Goal: Task Accomplishment & Management: Manage account settings

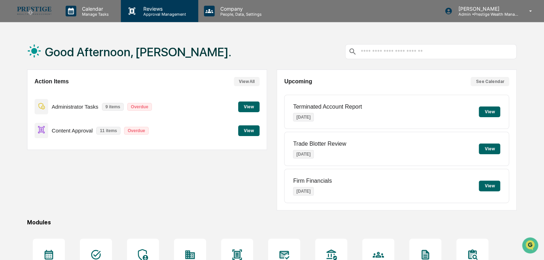
click at [151, 15] on p "Approval Management" at bounding box center [164, 14] width 52 height 5
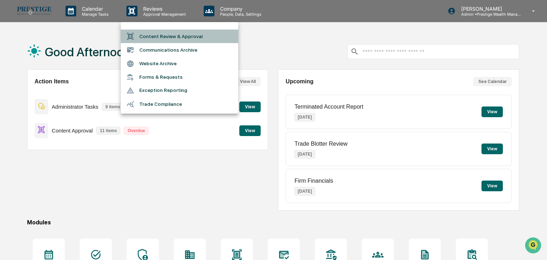
click at [162, 36] on li "Content Review & Approval" at bounding box center [180, 37] width 118 height 14
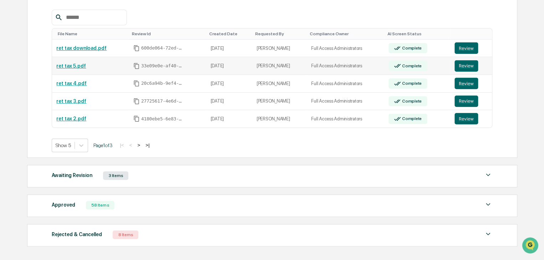
scroll to position [143, 0]
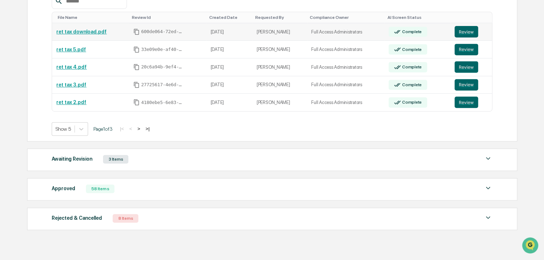
click at [98, 33] on link "ret tax download.pdf" at bounding box center [81, 32] width 50 height 6
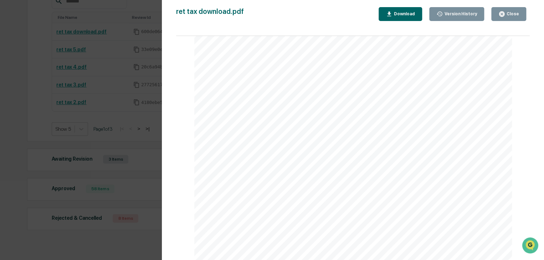
scroll to position [0, 0]
click at [512, 17] on div "Close" at bounding box center [508, 14] width 21 height 7
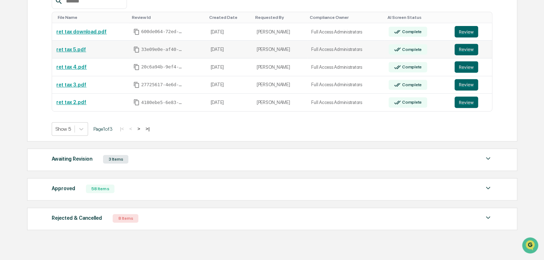
click at [78, 48] on link "ret tax 5.pdf" at bounding box center [71, 50] width 30 height 6
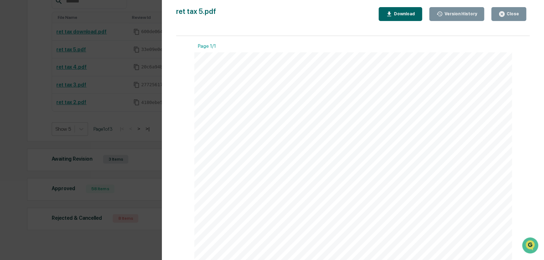
click at [502, 15] on icon "button" at bounding box center [501, 14] width 7 height 7
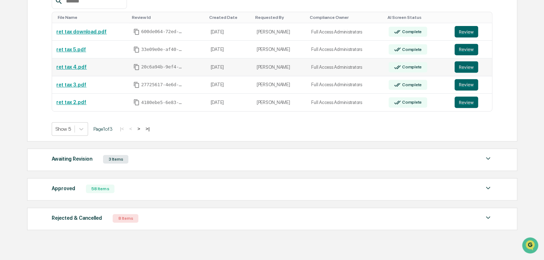
click at [77, 66] on link "ret tax 4.pdf" at bounding box center [71, 67] width 30 height 6
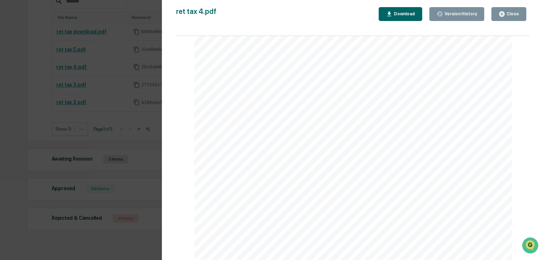
scroll to position [36, 0]
click at [503, 16] on icon "button" at bounding box center [501, 13] width 5 height 5
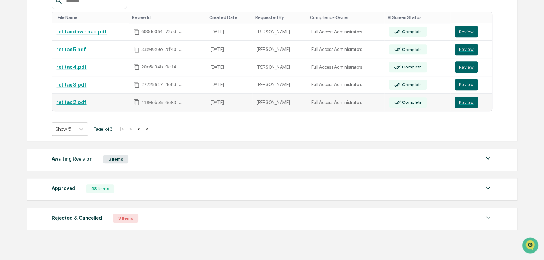
click at [74, 101] on link "ret tax 2.pdf" at bounding box center [71, 102] width 30 height 6
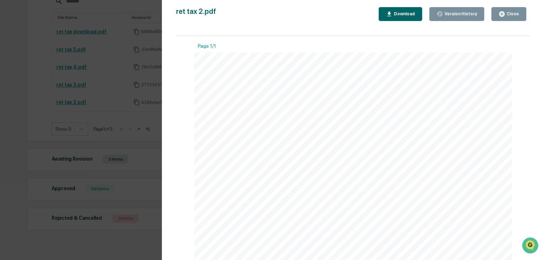
click at [499, 11] on icon "button" at bounding box center [501, 14] width 7 height 7
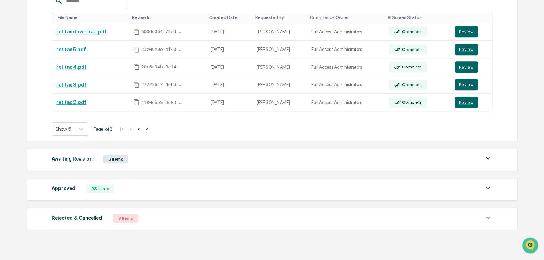
click at [281, 164] on div "Awaiting Revision 3 Items File Name Review Id Created Date Requested By Complia…" at bounding box center [272, 160] width 490 height 22
click at [486, 157] on img at bounding box center [488, 158] width 9 height 9
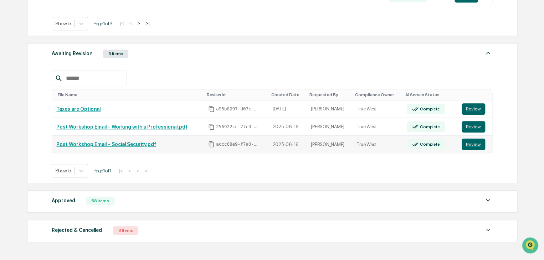
scroll to position [249, 0]
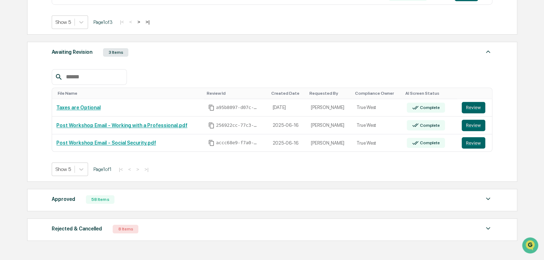
click at [486, 227] on img at bounding box center [488, 228] width 9 height 9
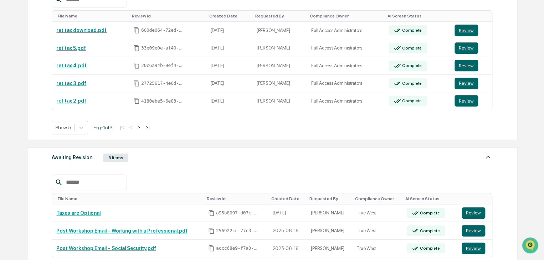
scroll to position [107, 0]
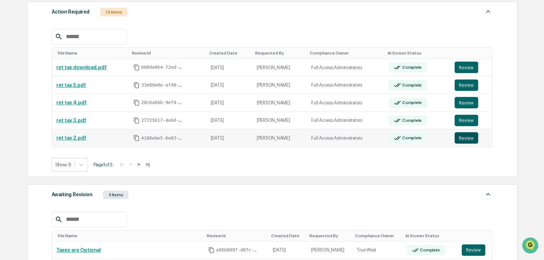
click at [464, 138] on button "Review" at bounding box center [466, 137] width 24 height 11
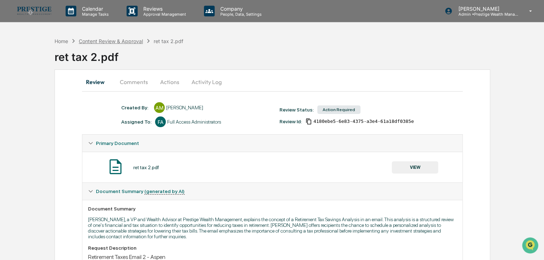
click at [106, 43] on div "Content Review & Approval" at bounding box center [111, 41] width 64 height 6
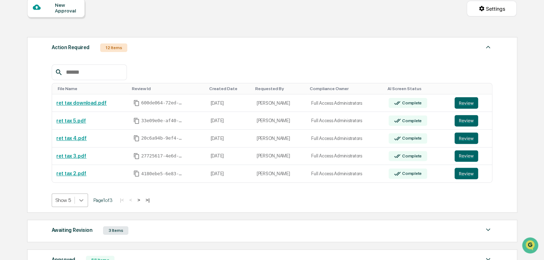
scroll to position [85, 0]
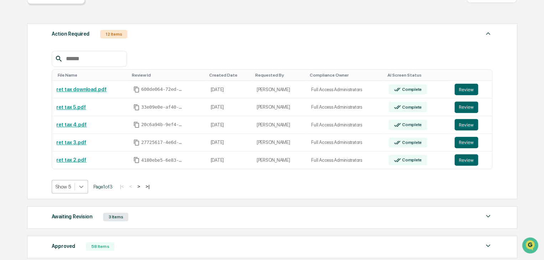
click at [79, 200] on body "Calendar Manage Tasks Reviews Approval Management Company People, Data, Setting…" at bounding box center [272, 127] width 544 height 425
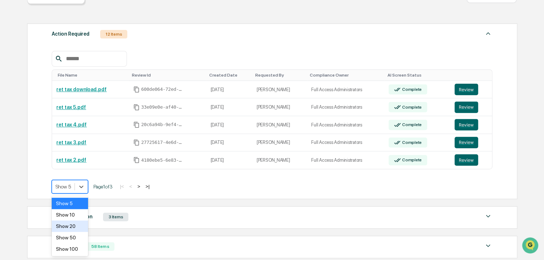
click at [74, 227] on div "Show 20" at bounding box center [70, 226] width 36 height 11
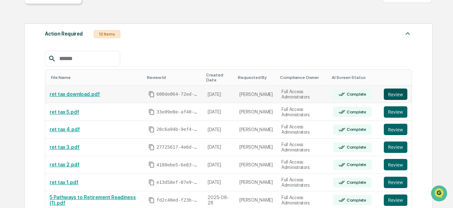
click at [393, 90] on button "Review" at bounding box center [395, 94] width 24 height 11
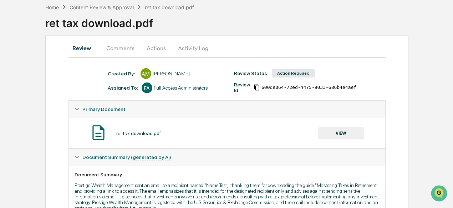
scroll to position [71, 0]
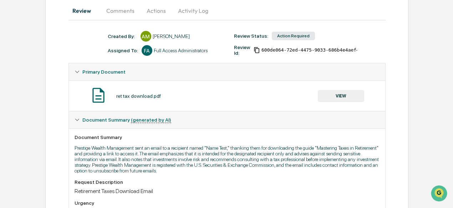
click at [335, 98] on button "VIEW" at bounding box center [340, 96] width 46 height 12
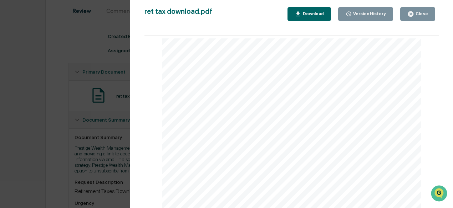
scroll to position [0, 0]
click at [408, 16] on button "Close" at bounding box center [417, 14] width 35 height 14
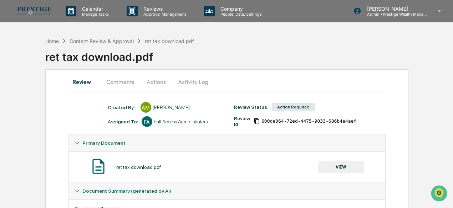
click at [147, 83] on button "Actions" at bounding box center [156, 81] width 32 height 17
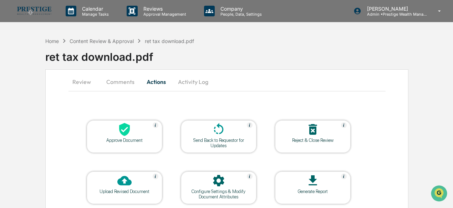
click at [143, 141] on div "Approve Document" at bounding box center [124, 140] width 64 height 5
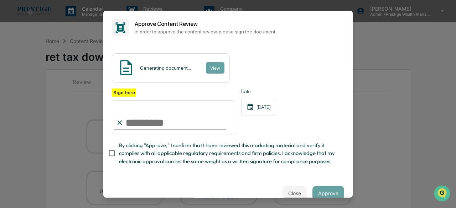
click at [170, 126] on input "Sign here" at bounding box center [174, 117] width 124 height 34
type input "**********"
click at [210, 68] on button "View" at bounding box center [215, 67] width 19 height 11
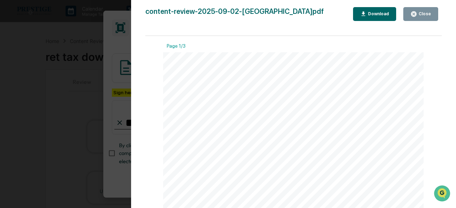
click at [420, 13] on div "Close" at bounding box center [424, 13] width 14 height 5
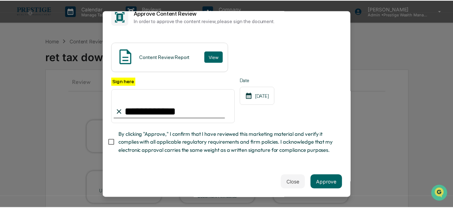
scroll to position [21, 0]
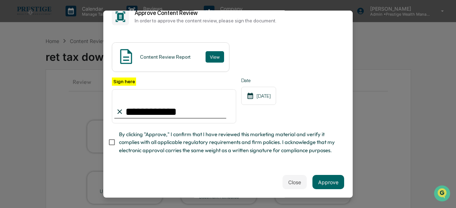
click at [152, 140] on span "By clicking "Approve," I confirm that I have reviewed this marketing material a…" at bounding box center [228, 143] width 219 height 24
click at [321, 179] on button "Approve" at bounding box center [328, 182] width 32 height 14
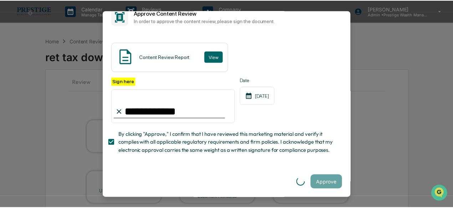
scroll to position [0, 0]
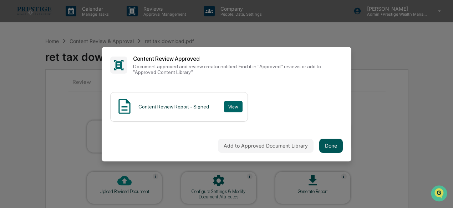
click at [326, 142] on button "Done" at bounding box center [331, 146] width 24 height 14
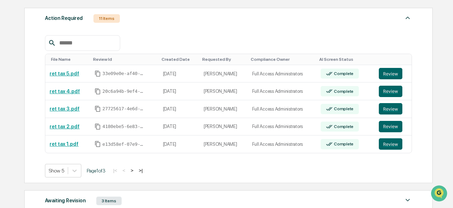
scroll to position [107, 0]
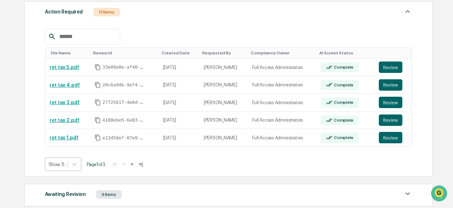
click at [65, 163] on body "Calendar Manage Tasks Reviews Approval Management Company People, Data, Setting…" at bounding box center [226, 101] width 453 height 417
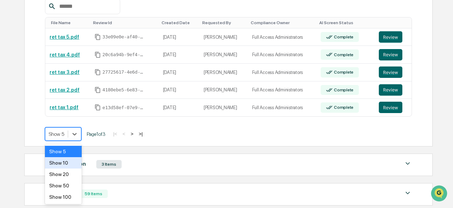
click at [62, 168] on div "Show 10" at bounding box center [63, 162] width 37 height 11
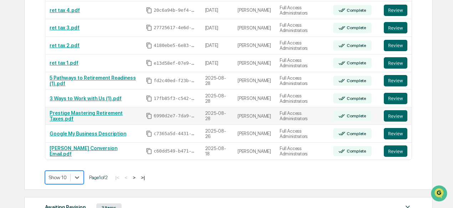
scroll to position [208, 0]
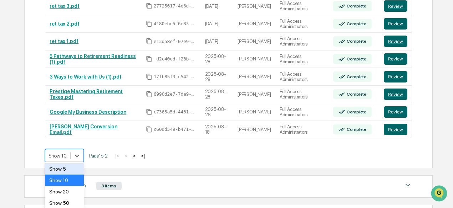
click at [69, 157] on body "Calendar Manage Tasks Reviews Approval Management Company People, Data, Setting…" at bounding box center [226, 47] width 453 height 510
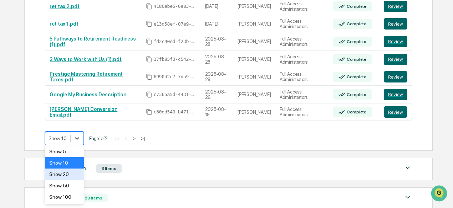
click at [69, 174] on div "Show 20" at bounding box center [64, 174] width 39 height 11
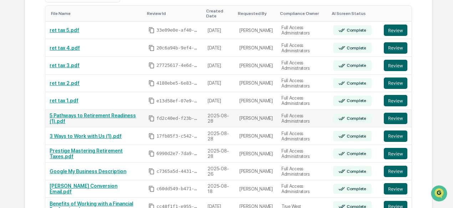
scroll to position [155, 0]
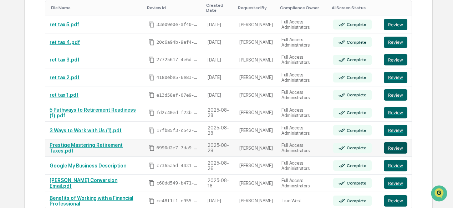
click at [392, 145] on button "Review" at bounding box center [395, 148] width 24 height 11
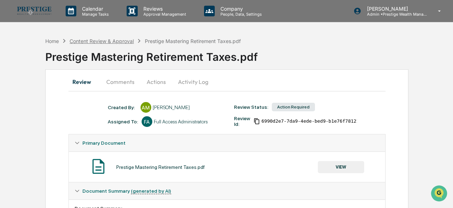
click at [120, 38] on div "Content Review & Approval" at bounding box center [101, 41] width 64 height 6
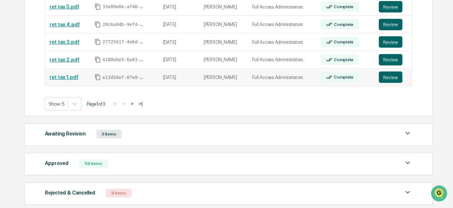
scroll to position [178, 0]
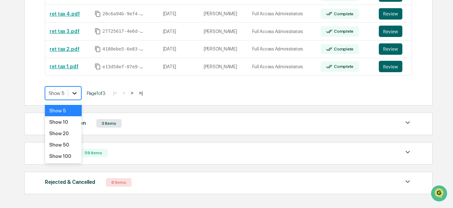
click at [70, 96] on div at bounding box center [74, 93] width 13 height 13
click at [66, 132] on div "Show 20" at bounding box center [63, 133] width 37 height 11
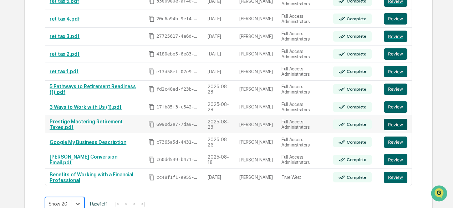
click at [396, 120] on button "Review" at bounding box center [395, 124] width 24 height 11
click at [395, 120] on button "Review" at bounding box center [395, 124] width 24 height 11
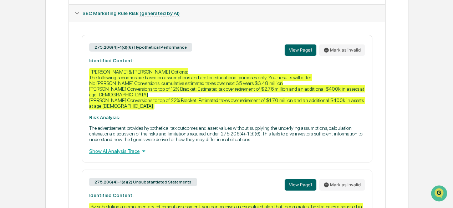
scroll to position [321, 0]
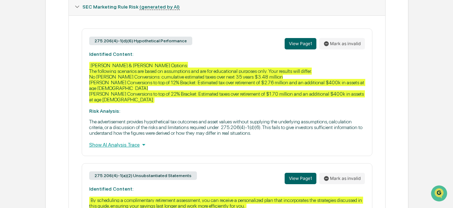
click at [135, 141] on div "Show AI Analysis Trace" at bounding box center [226, 145] width 275 height 8
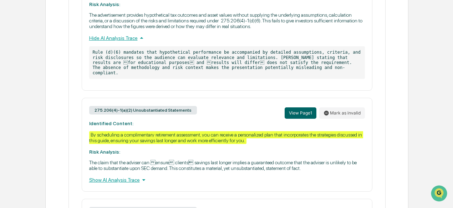
scroll to position [463, 0]
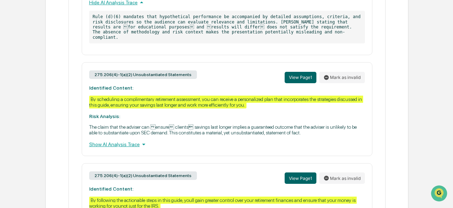
click at [130, 141] on div "Show AI Analysis Trace" at bounding box center [226, 145] width 275 height 8
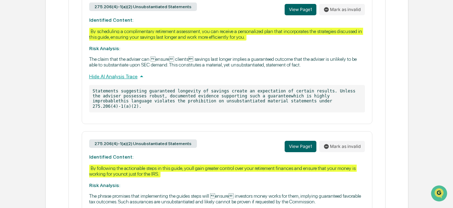
scroll to position [568, 0]
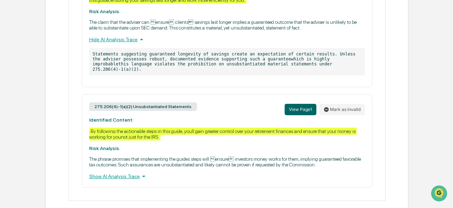
click at [140, 173] on icon at bounding box center [144, 177] width 8 height 8
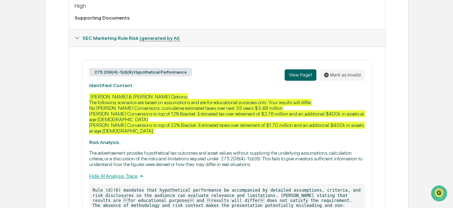
scroll to position [283, 0]
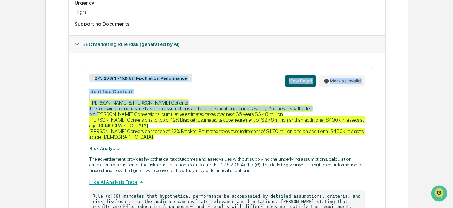
drag, startPoint x: 86, startPoint y: 92, endPoint x: 133, endPoint y: 119, distance: 55.1
click at [133, 119] on div "275.206(4)-1(d)(6) Hypothetical Performance View Page 1 [PERSON_NAME] as invali…" at bounding box center [227, 150] width 290 height 169
click at [166, 98] on div "275.206(4)-1(d)(6) Hypothetical Performance View Page 1 [PERSON_NAME] as invali…" at bounding box center [227, 150] width 290 height 169
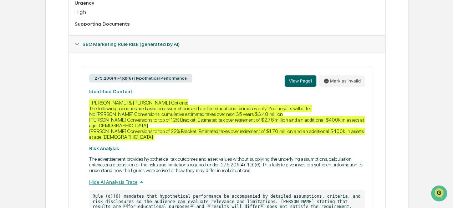
click at [85, 94] on div "275.206(4)-1(d)(6) Hypothetical Performance View Page 1 [PERSON_NAME] as invali…" at bounding box center [227, 150] width 290 height 169
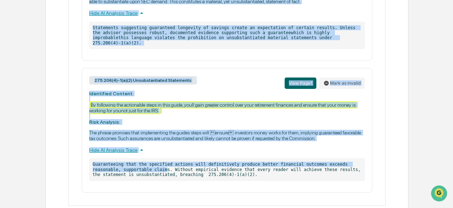
scroll to position [599, 0]
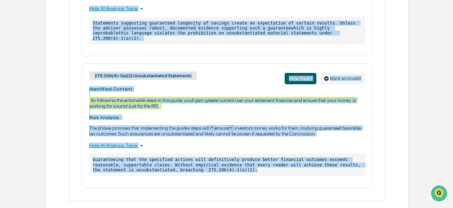
drag, startPoint x: 88, startPoint y: 95, endPoint x: 211, endPoint y: 161, distance: 139.7
copy div "Identified Content: [PERSON_NAME] & [PERSON_NAME] Options: The following scenar…"
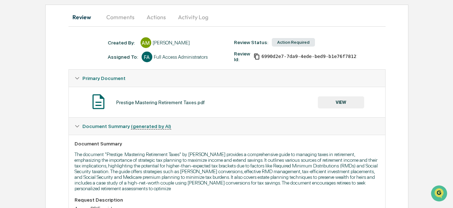
scroll to position [0, 0]
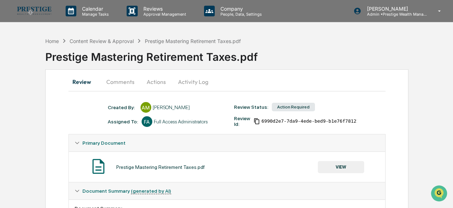
click at [124, 79] on button "Comments" at bounding box center [120, 81] width 40 height 17
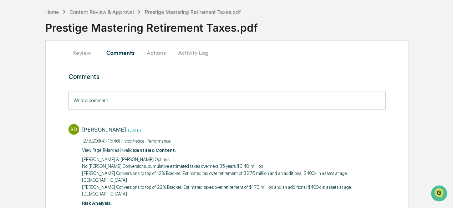
scroll to position [36, 0]
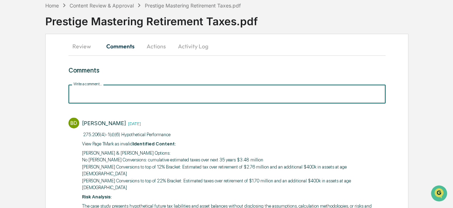
click at [142, 98] on input "Write a comment..." at bounding box center [226, 94] width 317 height 19
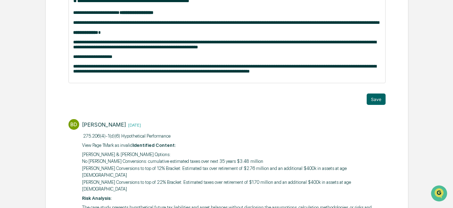
scroll to position [334, 0]
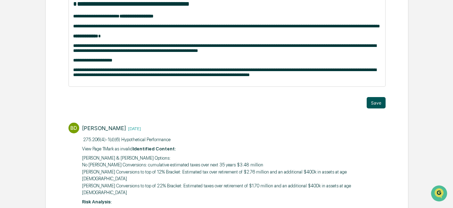
click at [372, 109] on button "Save" at bounding box center [375, 102] width 19 height 11
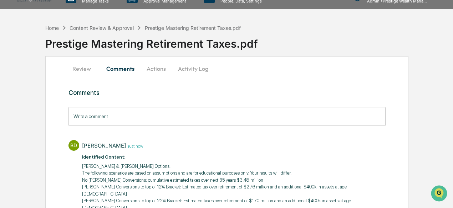
scroll to position [0, 0]
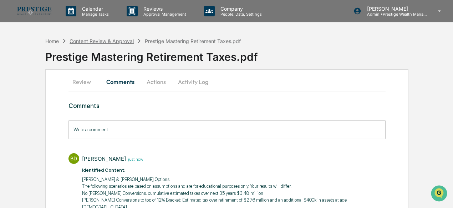
click at [118, 41] on div "Content Review & Approval" at bounding box center [101, 41] width 64 height 6
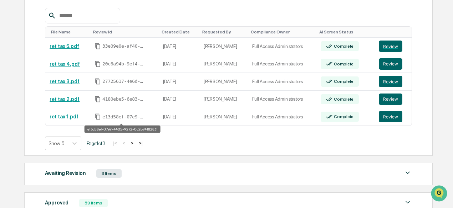
scroll to position [143, 0]
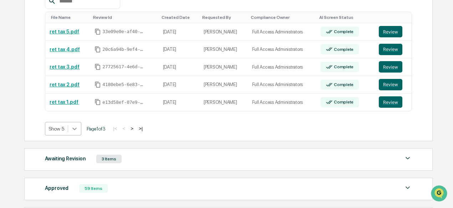
click at [76, 132] on icon at bounding box center [74, 128] width 7 height 7
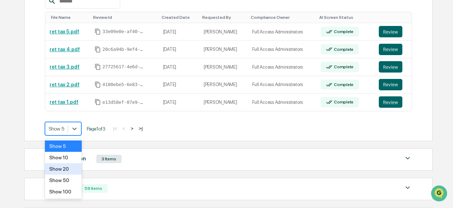
click at [74, 170] on div "Show 20" at bounding box center [63, 169] width 37 height 11
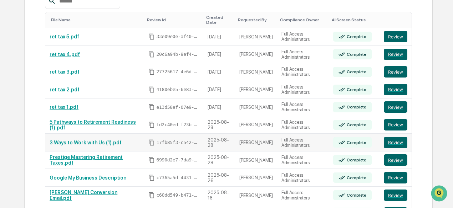
scroll to position [178, 0]
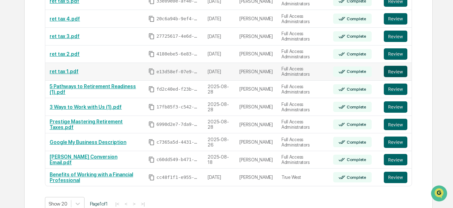
click at [399, 66] on button "Review" at bounding box center [395, 71] width 24 height 11
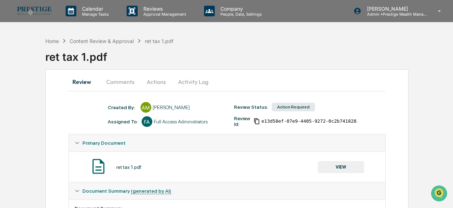
click at [152, 82] on button "Actions" at bounding box center [156, 81] width 32 height 17
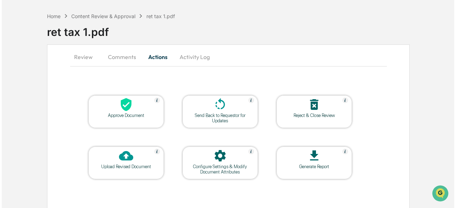
scroll to position [32, 0]
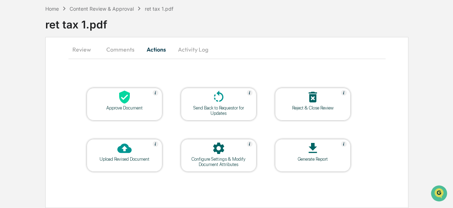
click at [126, 99] on icon at bounding box center [124, 97] width 11 height 13
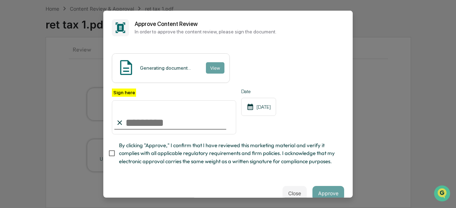
click at [157, 118] on input "Sign here" at bounding box center [174, 117] width 124 height 34
click at [209, 67] on button "View" at bounding box center [215, 67] width 19 height 11
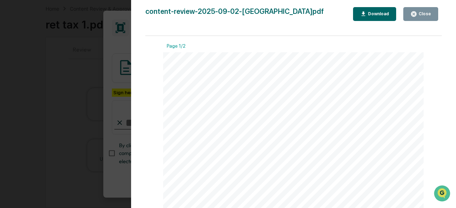
click at [411, 22] on div "content-review-2025-09-02-AlexandriaMoore.pdf Close Download Page 1/2 Prestige …" at bounding box center [293, 111] width 296 height 208
click at [414, 17] on icon "button" at bounding box center [413, 14] width 7 height 7
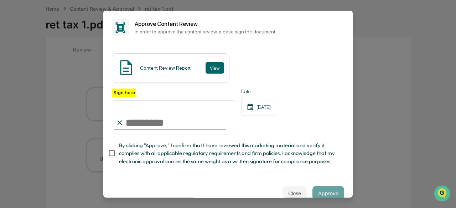
click at [151, 121] on input "Sign here" at bounding box center [174, 117] width 124 height 34
click at [143, 123] on input "Sign here" at bounding box center [174, 117] width 124 height 34
type input "**********"
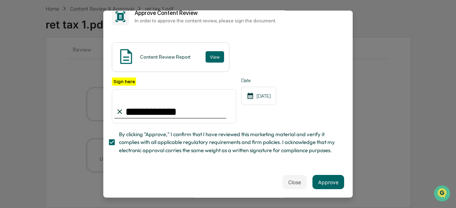
scroll to position [21, 0]
click at [312, 186] on button "Approve" at bounding box center [328, 182] width 32 height 14
click at [327, 182] on button "Approve" at bounding box center [328, 182] width 32 height 14
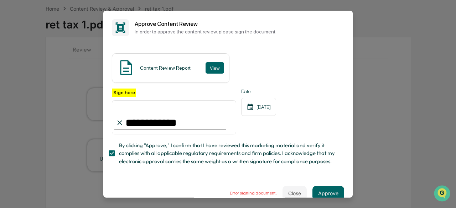
scroll to position [0, 0]
click at [217, 71] on button "View" at bounding box center [215, 67] width 19 height 11
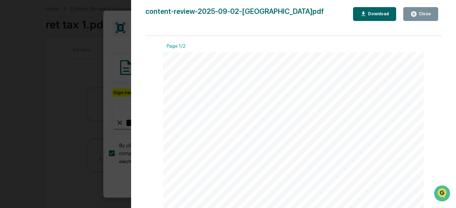
click at [418, 9] on button "Close" at bounding box center [420, 14] width 35 height 14
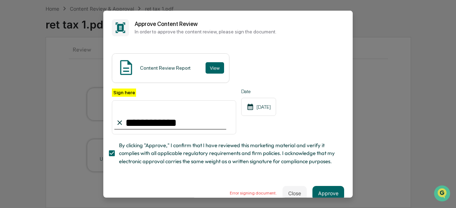
scroll to position [21, 0]
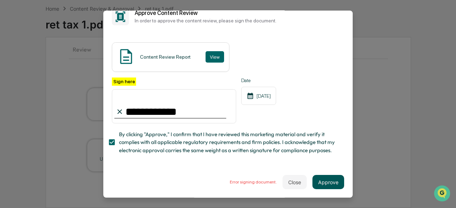
click at [323, 181] on button "Approve" at bounding box center [328, 182] width 32 height 14
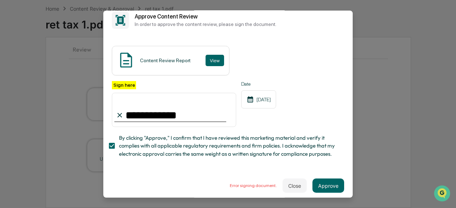
scroll to position [0, 0]
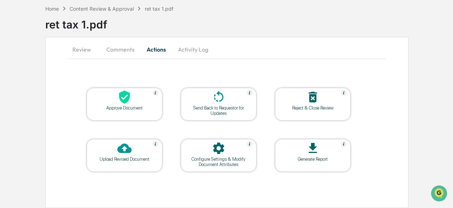
click at [126, 104] on div at bounding box center [124, 97] width 71 height 15
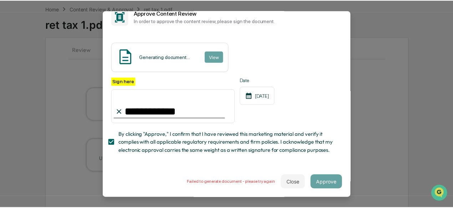
scroll to position [21, 0]
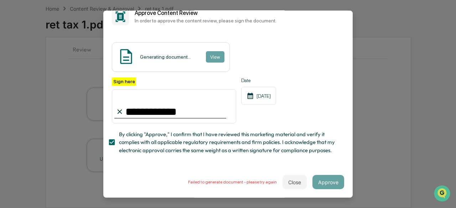
click at [151, 89] on input "**********" at bounding box center [174, 106] width 124 height 34
click at [161, 95] on input "**********" at bounding box center [174, 106] width 124 height 34
click at [293, 177] on button "Close" at bounding box center [295, 182] width 24 height 14
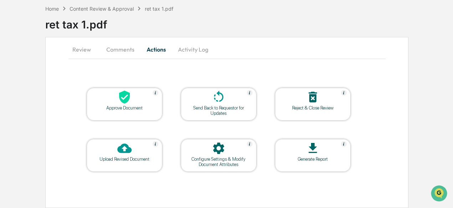
scroll to position [0, 0]
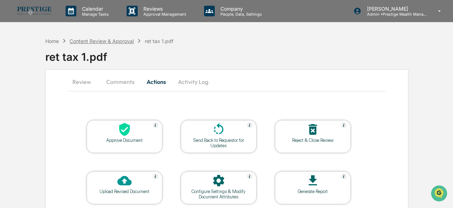
click at [116, 43] on div "Content Review & Approval" at bounding box center [101, 41] width 64 height 6
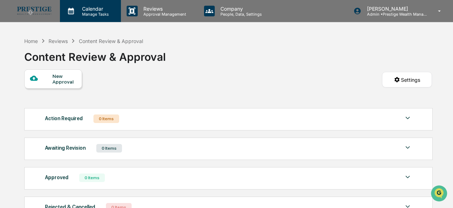
click at [84, 10] on p "Calendar" at bounding box center [94, 9] width 36 height 6
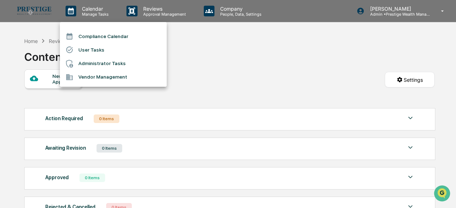
click at [160, 11] on div at bounding box center [228, 104] width 456 height 208
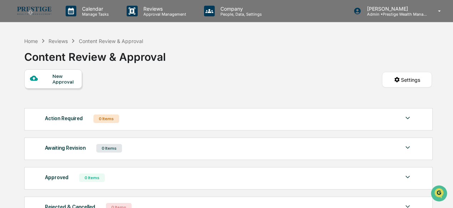
click at [160, 12] on p "Approval Management" at bounding box center [164, 14] width 52 height 5
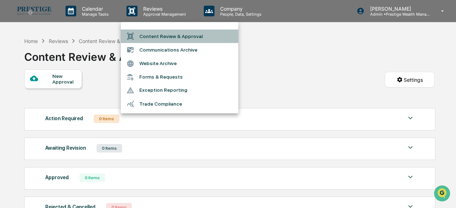
click at [159, 35] on li "Content Review & Approval" at bounding box center [180, 37] width 118 height 14
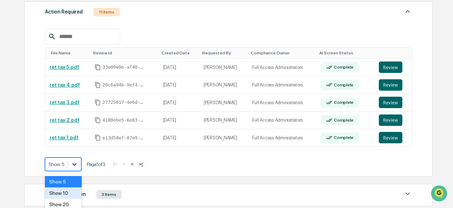
scroll to position [137, 0]
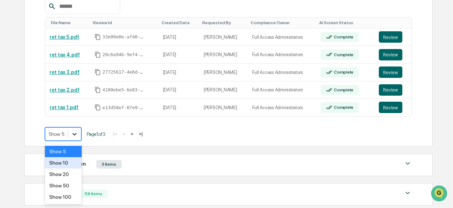
click at [77, 164] on body "Calendar Manage Tasks Reviews Approval Management Company People, Data, Setting…" at bounding box center [226, 71] width 453 height 417
click at [74, 174] on div "Show 20" at bounding box center [63, 174] width 37 height 11
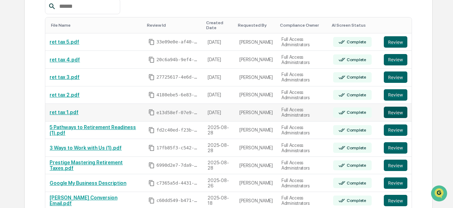
click at [392, 110] on button "Review" at bounding box center [395, 112] width 24 height 11
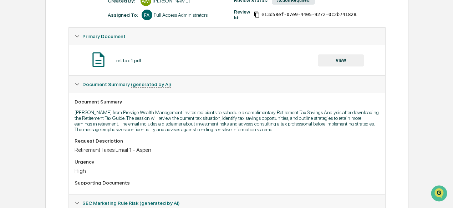
scroll to position [36, 0]
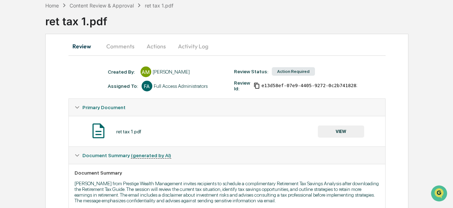
click at [161, 50] on button "Actions" at bounding box center [156, 46] width 32 height 17
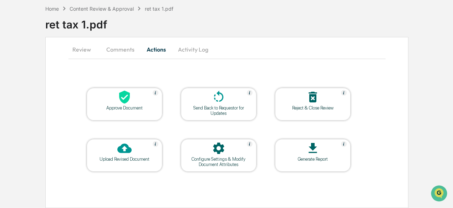
click at [136, 93] on div at bounding box center [124, 97] width 71 height 15
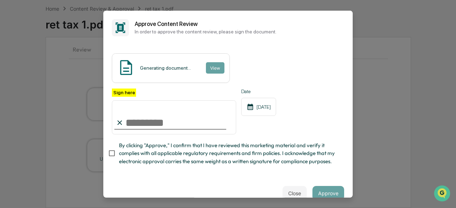
click at [161, 118] on input "Sign here" at bounding box center [174, 117] width 124 height 34
type input "**********"
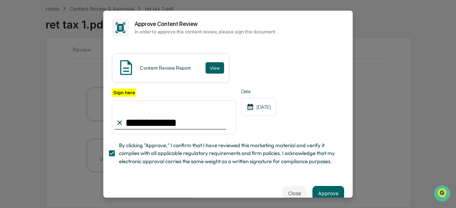
click at [199, 67] on div "Content Review Report View" at bounding box center [171, 68] width 118 height 30
click at [206, 67] on button "View" at bounding box center [215, 67] width 19 height 11
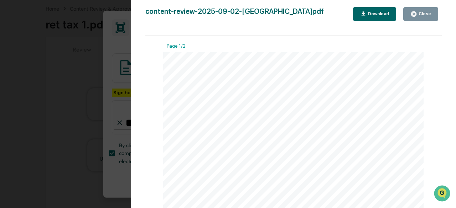
click at [379, 20] on button "Download" at bounding box center [374, 14] width 43 height 14
click at [412, 11] on button "Close" at bounding box center [420, 14] width 35 height 14
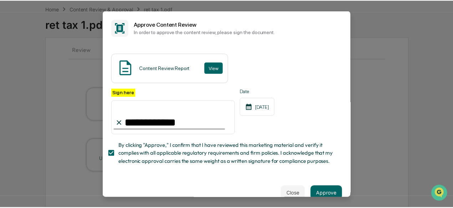
scroll to position [21, 0]
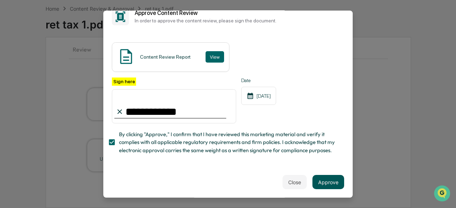
click at [330, 180] on button "Approve" at bounding box center [328, 182] width 32 height 14
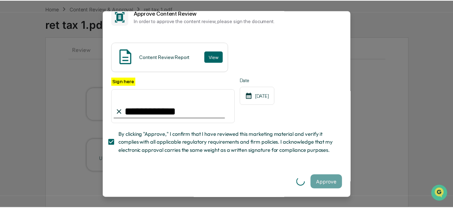
scroll to position [0, 0]
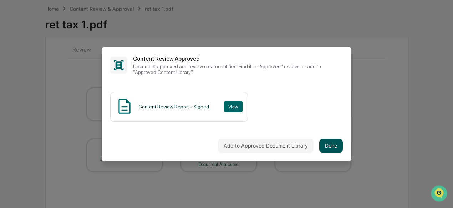
click at [326, 144] on button "Done" at bounding box center [331, 146] width 24 height 14
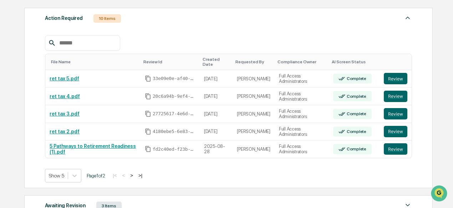
scroll to position [104, 0]
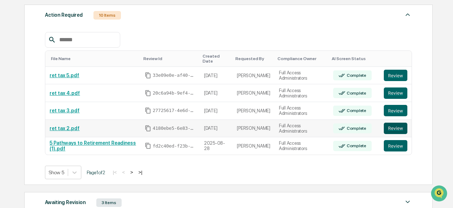
click at [395, 126] on button "Review" at bounding box center [395, 128] width 24 height 11
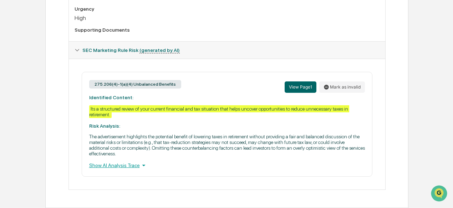
scroll to position [265, 0]
click at [140, 166] on icon at bounding box center [144, 166] width 8 height 8
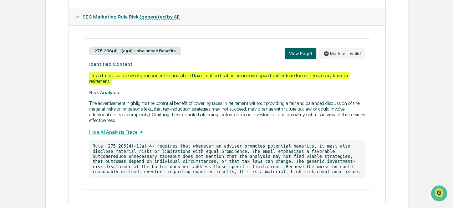
scroll to position [301, 0]
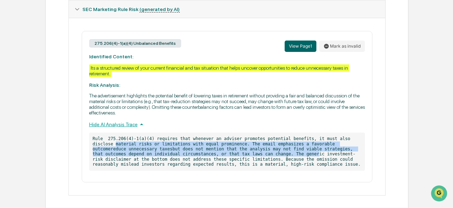
drag, startPoint x: 92, startPoint y: 149, endPoint x: 218, endPoint y: 157, distance: 126.4
click at [218, 157] on p "Rule 275.206(4)-1(a)(4) requires that whenever an adviser promotes potential be…" at bounding box center [226, 152] width 275 height 38
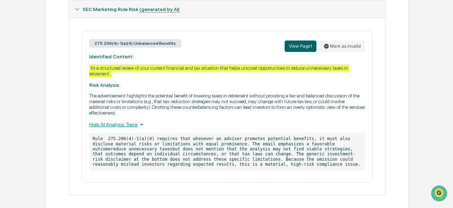
click at [241, 170] on p "Rule 275.206(4)-1(a)(4) requires that whenever an adviser promotes potential be…" at bounding box center [226, 152] width 275 height 38
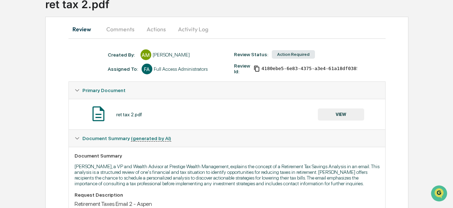
scroll to position [52, 0]
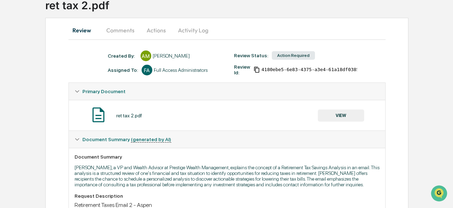
click at [340, 114] on button "VIEW" at bounding box center [340, 116] width 46 height 12
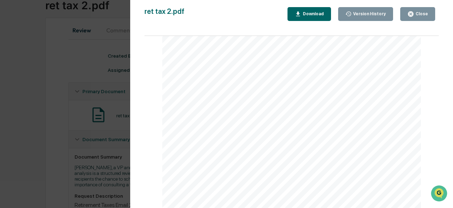
scroll to position [36, 0]
drag, startPoint x: 339, startPoint y: 105, endPoint x: 370, endPoint y: 104, distance: 30.7
click at [370, 104] on span "Your personalized version will look different, but the goal is the same: identi…" at bounding box center [289, 103] width 173 height 4
click at [292, 113] on div "Andrew Gold, FPWM® VP, WEALTH ADVISOR – Prestige Wealth Management Schedule an …" at bounding box center [291, 184] width 259 height 335
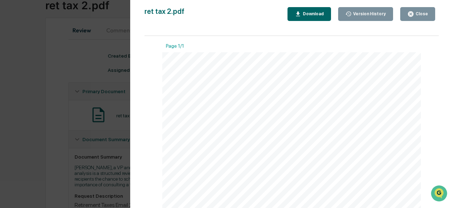
click at [428, 16] on button "Close" at bounding box center [417, 14] width 35 height 14
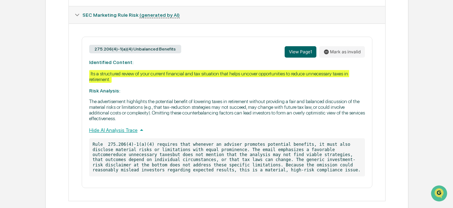
scroll to position [301, 0]
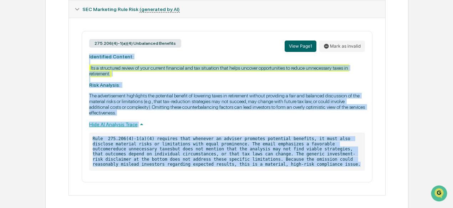
drag, startPoint x: 89, startPoint y: 58, endPoint x: 222, endPoint y: 169, distance: 172.9
click at [222, 169] on div "275.206(4)-1(a)(4) Unbalanced Benefits View Page 1 Mark as invalid Identified C…" at bounding box center [227, 107] width 290 height 152
copy div "Identified Content: Its a structured review of your current financial and tax s…"
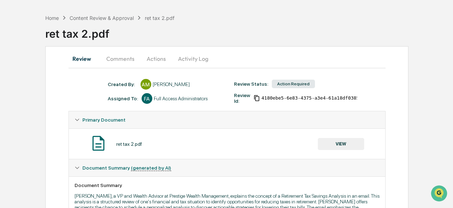
scroll to position [16, 0]
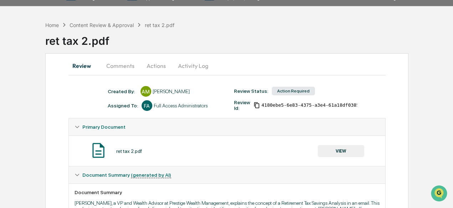
click at [124, 66] on button "Comments" at bounding box center [120, 65] width 40 height 17
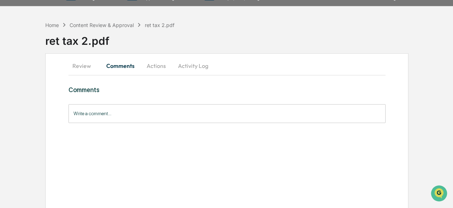
scroll to position [0, 0]
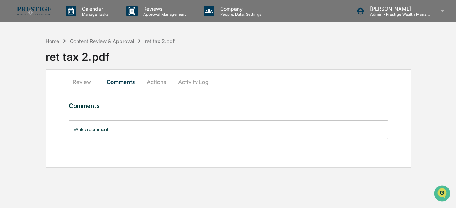
click at [115, 130] on input "Write a comment..." at bounding box center [228, 129] width 319 height 19
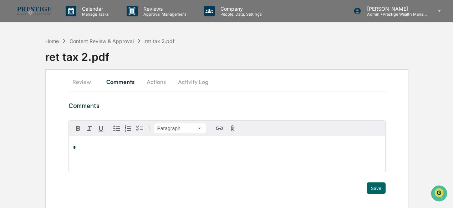
click at [112, 147] on p "*" at bounding box center [226, 147] width 307 height 5
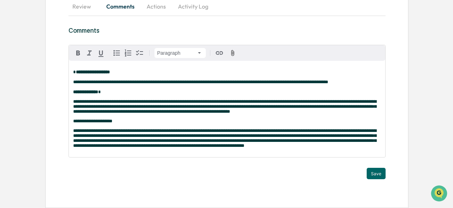
scroll to position [82, 0]
click at [374, 175] on button "Save" at bounding box center [375, 173] width 19 height 11
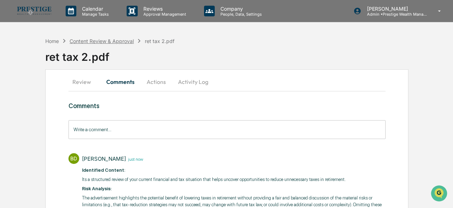
click at [118, 42] on div "Content Review & Approval" at bounding box center [101, 41] width 64 height 6
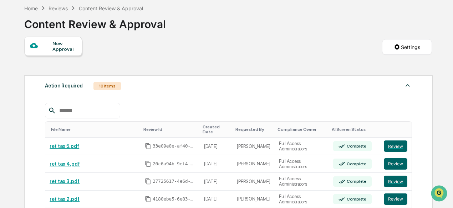
scroll to position [71, 0]
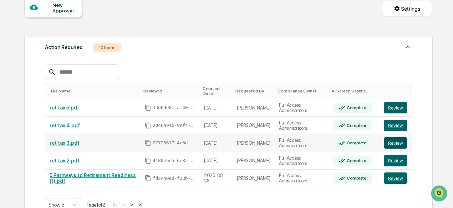
click at [397, 139] on button "Review" at bounding box center [395, 143] width 24 height 11
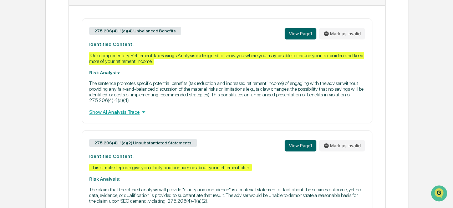
scroll to position [321, 0]
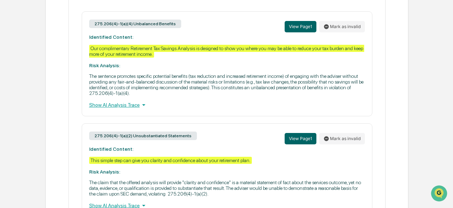
click at [140, 109] on icon at bounding box center [144, 105] width 8 height 8
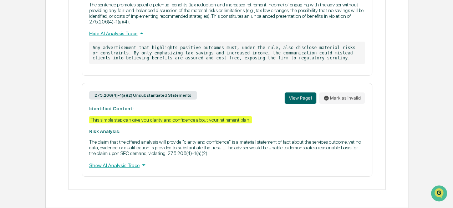
scroll to position [399, 0]
click at [135, 167] on div "Show AI Analysis Trace" at bounding box center [226, 165] width 275 height 8
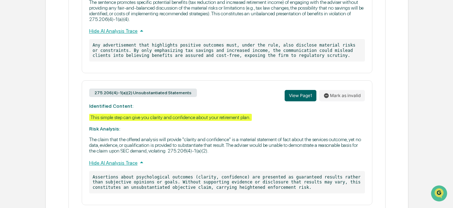
scroll to position [324, 0]
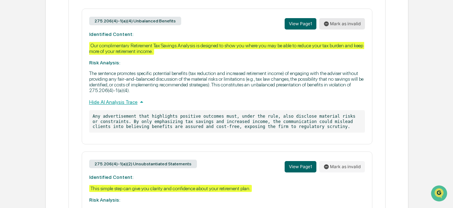
click at [329, 23] on button "Mark as invalid" at bounding box center [342, 23] width 46 height 11
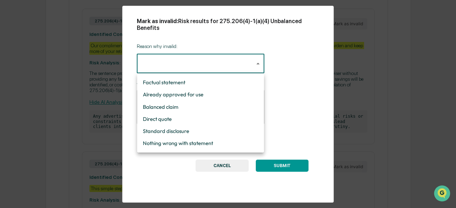
click at [192, 109] on li "Balanced claim" at bounding box center [200, 107] width 127 height 12
type input "**********"
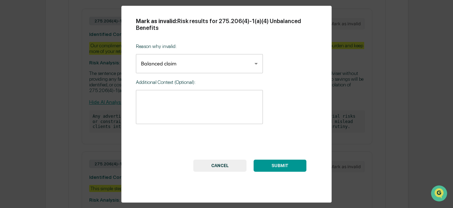
click at [268, 171] on button "SUBMIT" at bounding box center [279, 166] width 53 height 12
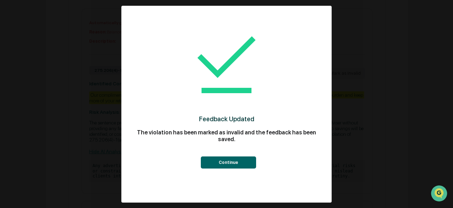
click at [242, 165] on button "Continue" at bounding box center [228, 163] width 55 height 12
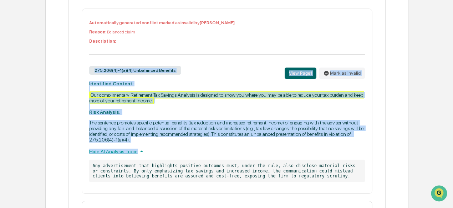
drag, startPoint x: 87, startPoint y: 83, endPoint x: 182, endPoint y: 160, distance: 122.4
click at [182, 160] on div "Automatically generated conflict marked as invalid by Brian Drolet Reason: Bala…" at bounding box center [227, 102] width 290 height 186
click at [180, 116] on div "Automatically generated conflict marked as invalid by Brian Drolet Reason: Bala…" at bounding box center [227, 102] width 290 height 186
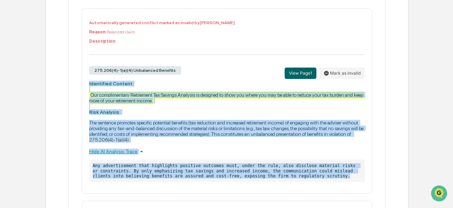
drag, startPoint x: 89, startPoint y: 87, endPoint x: 316, endPoint y: 185, distance: 247.2
click at [316, 185] on div "Automatically generated conflict marked as invalid by Brian Drolet Reason: Bala…" at bounding box center [227, 102] width 290 height 186
copy div "Identified Content: Our complimentary Retirement Tax Savings Analysis is design…"
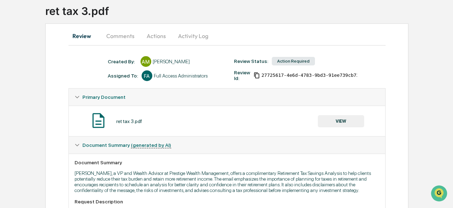
scroll to position [38, 0]
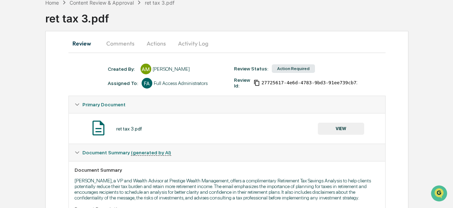
click at [122, 48] on button "Comments" at bounding box center [120, 43] width 40 height 17
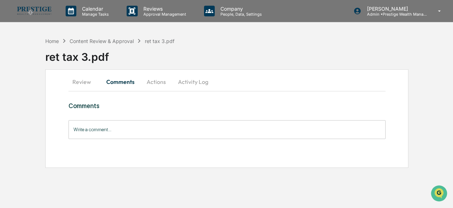
scroll to position [0, 0]
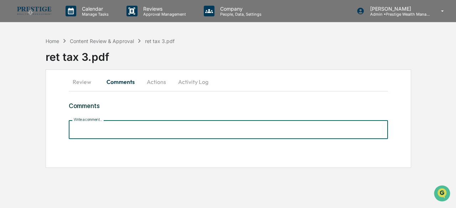
drag, startPoint x: 127, startPoint y: 131, endPoint x: 104, endPoint y: 132, distance: 22.5
click at [104, 132] on input "Write a comment..." at bounding box center [228, 129] width 319 height 19
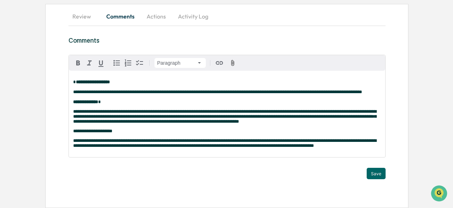
scroll to position [76, 0]
click at [372, 171] on button "Save" at bounding box center [375, 173] width 19 height 11
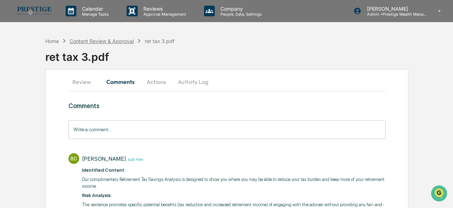
click at [88, 40] on div "Content Review & Approval" at bounding box center [101, 41] width 64 height 6
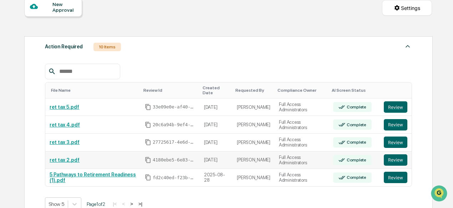
scroll to position [107, 0]
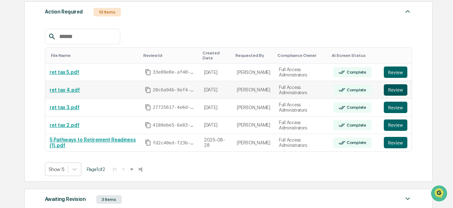
click at [397, 87] on button "Review" at bounding box center [395, 89] width 24 height 11
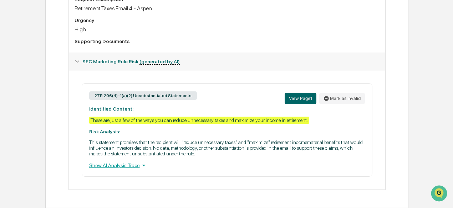
scroll to position [259, 0]
click at [133, 167] on div "Show AI Analysis Trace" at bounding box center [226, 166] width 275 height 8
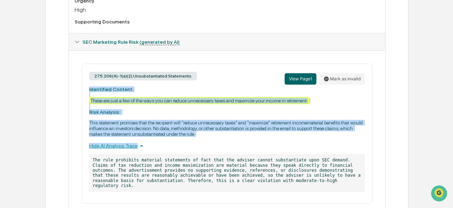
scroll to position [295, 0]
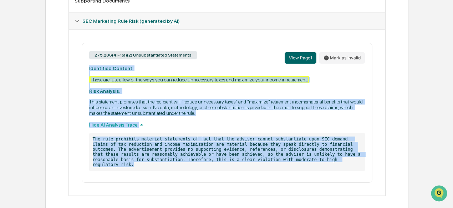
drag, startPoint x: 87, startPoint y: 106, endPoint x: 308, endPoint y: 164, distance: 228.7
click at [308, 164] on div "275.206(4)-1(a)(2) Unsubstantiated Statements View Page 1 Mark as invalid Ident…" at bounding box center [227, 113] width 290 height 140
copy div "Identified Content: These are just a few of the ways you can reduce unnecessary…"
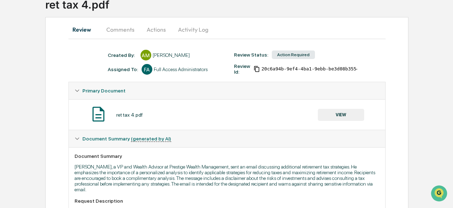
scroll to position [10, 0]
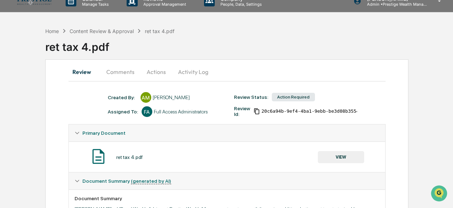
click at [128, 73] on button "Comments" at bounding box center [120, 71] width 40 height 17
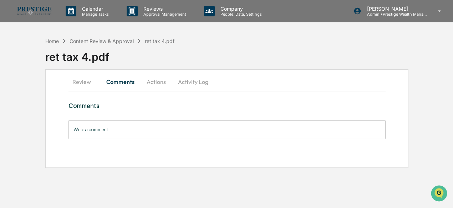
scroll to position [0, 0]
click at [123, 134] on input "Write a comment..." at bounding box center [228, 129] width 319 height 19
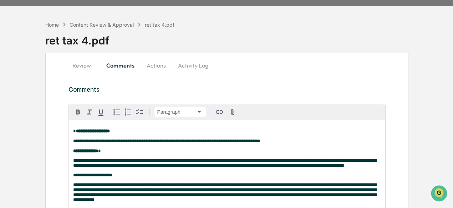
scroll to position [76, 0]
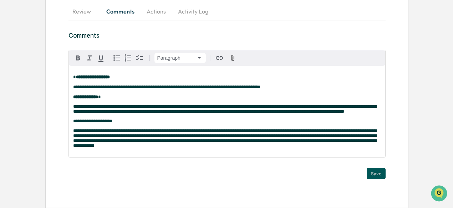
click at [370, 171] on button "Save" at bounding box center [375, 173] width 19 height 11
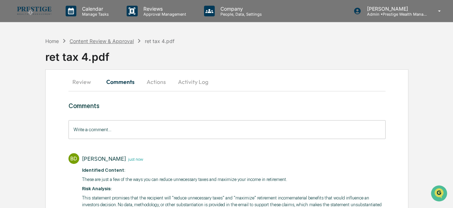
click at [105, 42] on div "Content Review & Approval" at bounding box center [101, 41] width 64 height 6
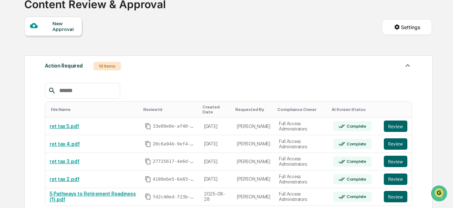
scroll to position [71, 0]
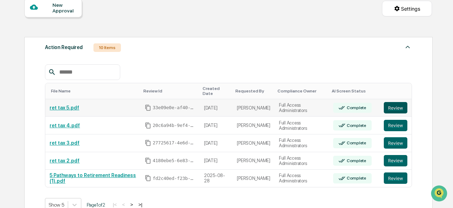
click at [398, 104] on button "Review" at bounding box center [395, 107] width 24 height 11
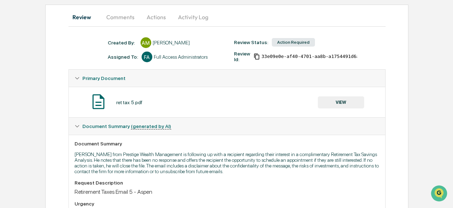
scroll to position [71, 0]
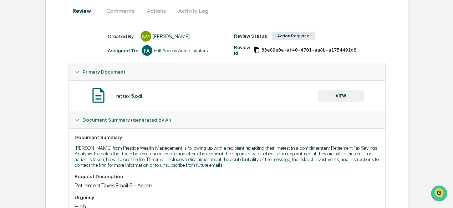
click at [157, 12] on button "Actions" at bounding box center [156, 10] width 32 height 17
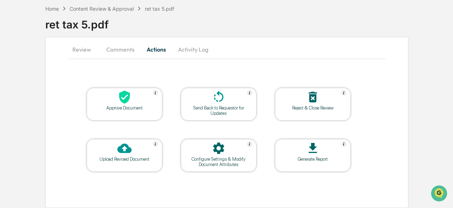
click at [113, 50] on button "Comments" at bounding box center [120, 49] width 40 height 17
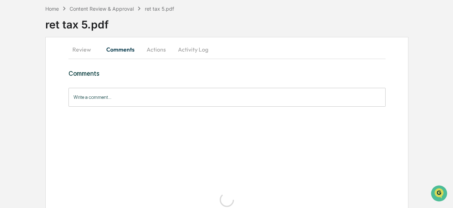
scroll to position [0, 0]
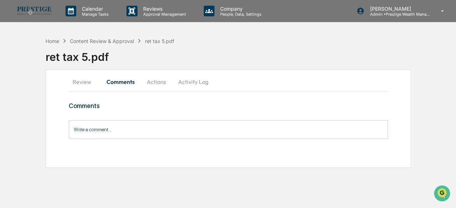
click at [85, 79] on button "Review" at bounding box center [85, 81] width 32 height 17
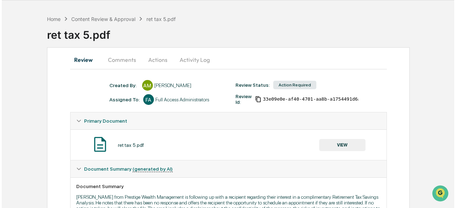
scroll to position [19, 0]
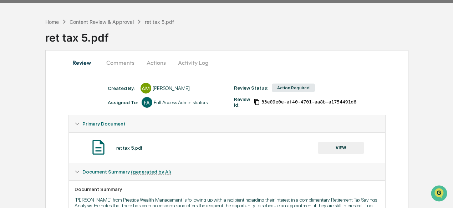
click at [154, 62] on button "Actions" at bounding box center [156, 62] width 32 height 17
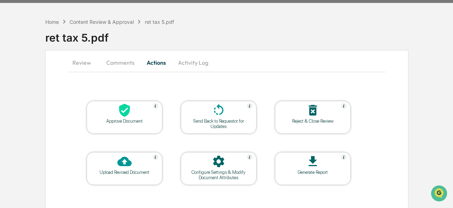
click at [136, 105] on div at bounding box center [124, 110] width 71 height 15
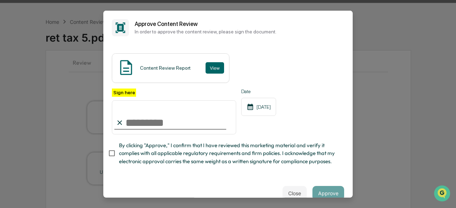
click at [167, 120] on input "Sign here" at bounding box center [174, 117] width 124 height 34
type input "**********"
click at [165, 159] on span "By clicking "Approve," I confirm that I have reviewed this marketing material a…" at bounding box center [228, 154] width 219 height 24
click at [208, 72] on button "View" at bounding box center [215, 67] width 19 height 11
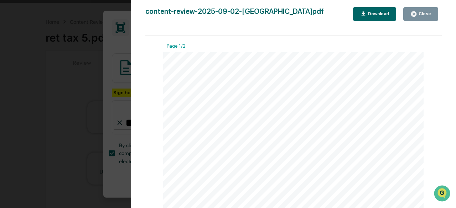
click at [412, 16] on icon "button" at bounding box center [413, 14] width 7 height 7
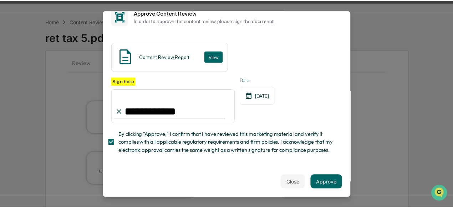
scroll to position [21, 0]
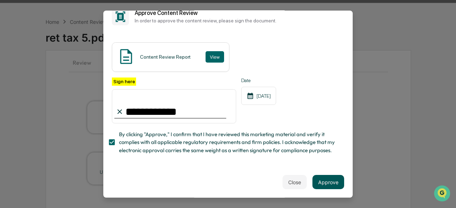
click at [326, 185] on button "Approve" at bounding box center [328, 182] width 32 height 14
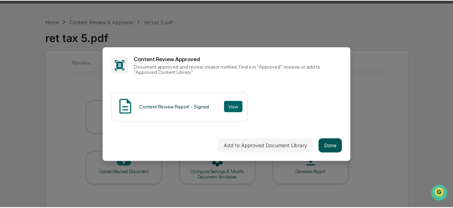
scroll to position [0, 0]
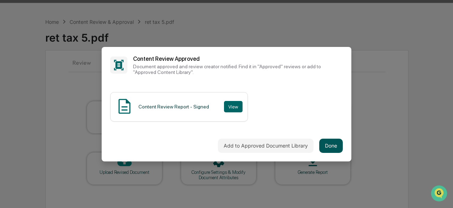
click at [327, 146] on button "Done" at bounding box center [331, 146] width 24 height 14
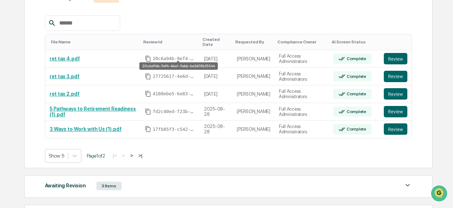
scroll to position [126, 0]
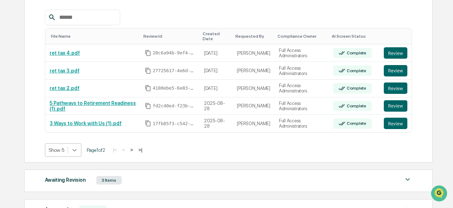
click at [71, 148] on body "Calendar Manage Tasks Reviews Approval Management Company People, Data, Setting…" at bounding box center [226, 85] width 453 height 422
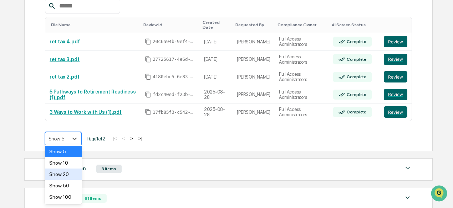
click at [72, 174] on div "Show 20" at bounding box center [63, 174] width 37 height 11
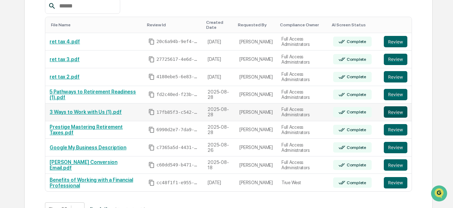
click at [388, 108] on button "Review" at bounding box center [395, 112] width 24 height 11
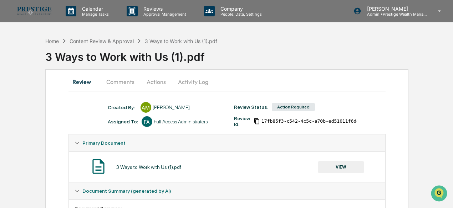
click at [191, 82] on button "Activity Log" at bounding box center [193, 81] width 42 height 17
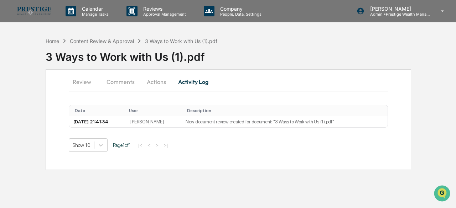
click at [79, 81] on button "Review" at bounding box center [85, 81] width 32 height 17
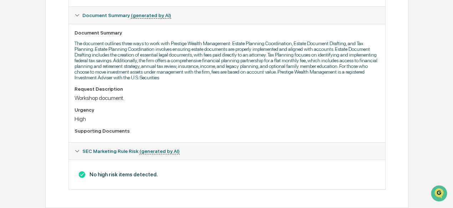
scroll to position [37, 0]
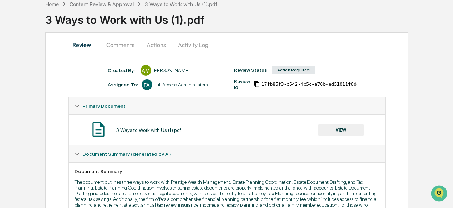
click at [151, 48] on button "Actions" at bounding box center [156, 44] width 32 height 17
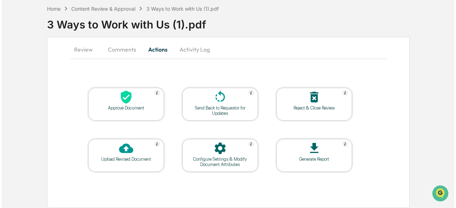
scroll to position [32, 0]
click at [131, 96] on div at bounding box center [124, 97] width 71 height 15
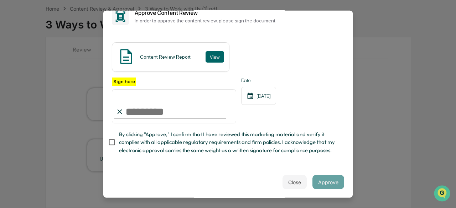
scroll to position [21, 0]
click at [283, 190] on div "Close Approve" at bounding box center [227, 182] width 249 height 31
click at [284, 184] on button "Close" at bounding box center [295, 182] width 24 height 14
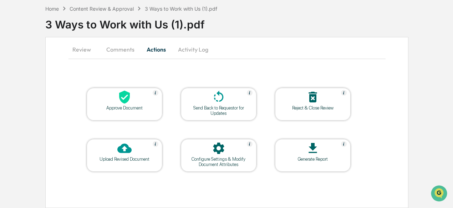
click at [136, 102] on div at bounding box center [124, 97] width 71 height 15
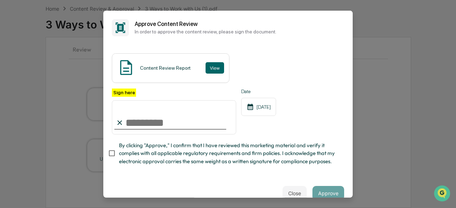
click at [130, 123] on input "Sign here" at bounding box center [174, 117] width 124 height 34
type input "**********"
click at [131, 158] on span "By clicking "Approve," I confirm that I have reviewed this marketing material a…" at bounding box center [228, 154] width 219 height 24
click at [212, 71] on button "View" at bounding box center [215, 67] width 19 height 11
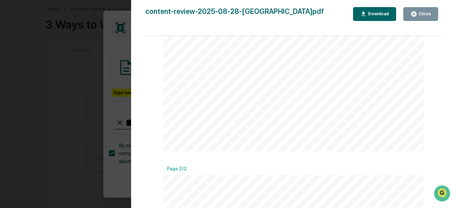
scroll to position [285, 0]
click at [426, 22] on div "content-review-2025-08-28-AlexandriaMoore.pdf Close Download Page 1/2 Prestige …" at bounding box center [293, 111] width 296 height 208
click at [424, 17] on div "Close" at bounding box center [420, 14] width 21 height 7
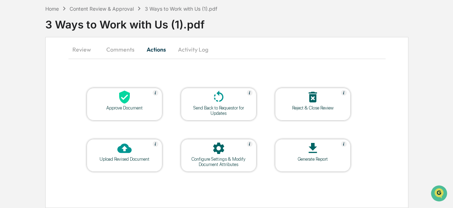
click at [127, 98] on icon at bounding box center [124, 97] width 11 height 13
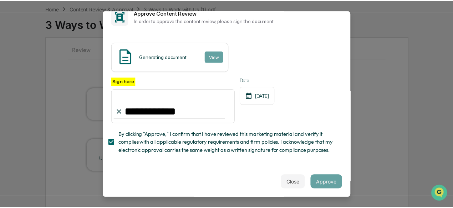
scroll to position [21, 0]
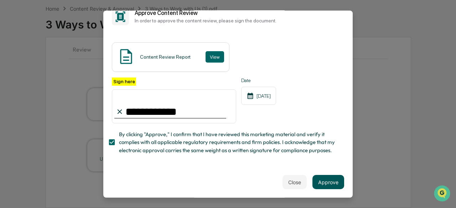
click at [322, 180] on button "Approve" at bounding box center [328, 182] width 32 height 14
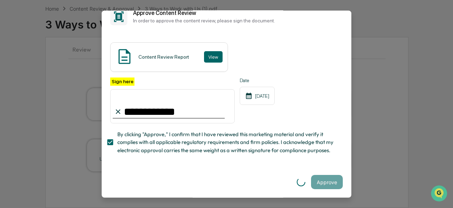
scroll to position [0, 0]
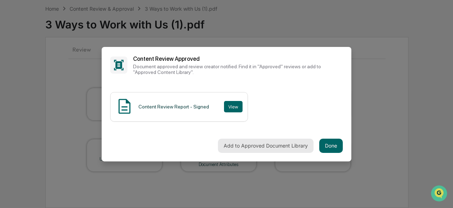
click at [244, 146] on button "Add to Approved Document Library" at bounding box center [265, 146] width 95 height 14
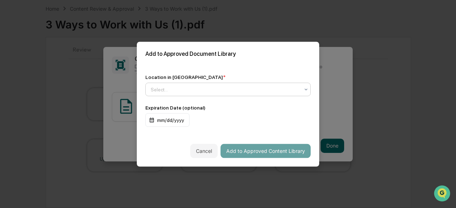
click at [217, 82] on div "Location in Library * Select..." at bounding box center [227, 85] width 165 height 22
click at [214, 89] on div at bounding box center [225, 89] width 149 height 7
click at [215, 87] on div at bounding box center [225, 89] width 149 height 7
type input "***"
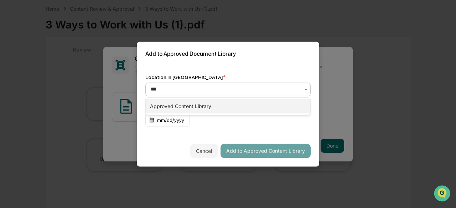
click at [216, 105] on div "Approved Content Library" at bounding box center [228, 106] width 165 height 14
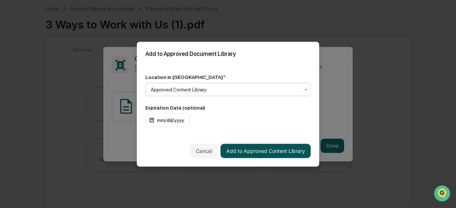
click at [260, 152] on button "Add to Approved Content Library" at bounding box center [266, 151] width 90 height 14
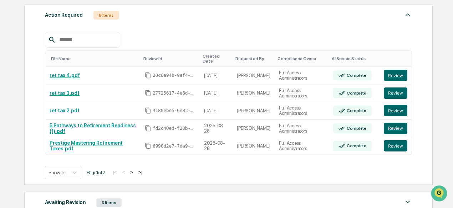
scroll to position [139, 0]
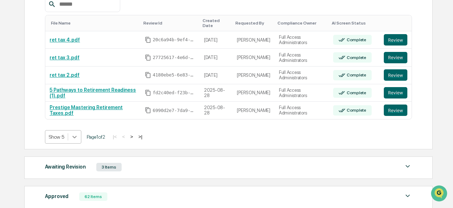
click at [73, 134] on icon at bounding box center [74, 137] width 7 height 7
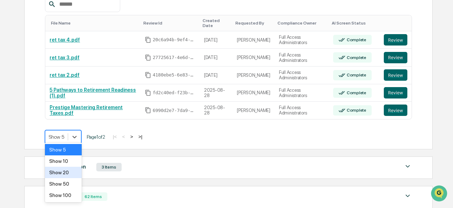
click at [67, 175] on div "Show 20" at bounding box center [63, 172] width 37 height 11
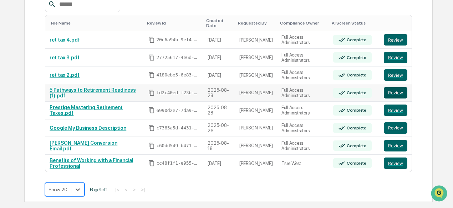
click at [389, 89] on button "Review" at bounding box center [395, 92] width 24 height 11
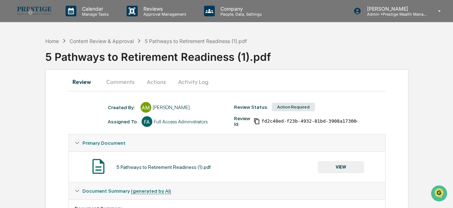
click at [157, 83] on button "Actions" at bounding box center [156, 81] width 32 height 17
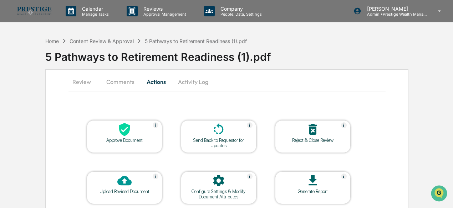
click at [131, 129] on icon at bounding box center [124, 130] width 14 height 14
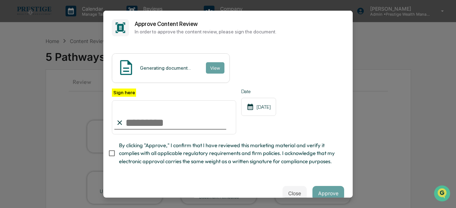
click at [143, 111] on input "Sign here" at bounding box center [174, 117] width 124 height 34
type input "**********"
click at [206, 70] on button "View" at bounding box center [215, 67] width 19 height 11
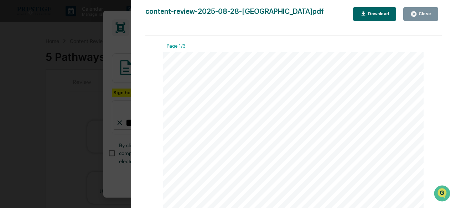
click at [413, 17] on icon "button" at bounding box center [413, 14] width 7 height 7
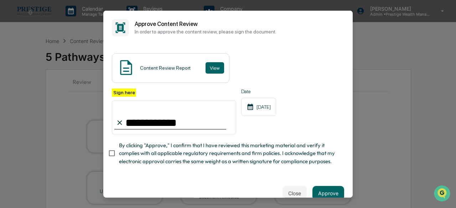
click at [126, 158] on span "By clicking "Approve," I confirm that I have reviewed this marketing material a…" at bounding box center [228, 154] width 219 height 24
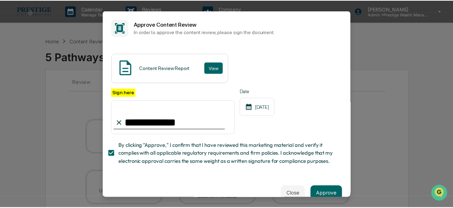
scroll to position [21, 0]
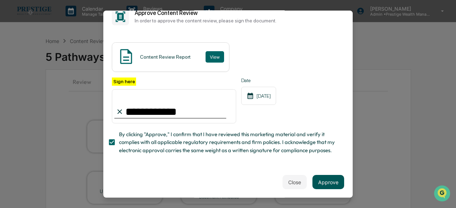
click at [319, 185] on button "Approve" at bounding box center [328, 182] width 32 height 14
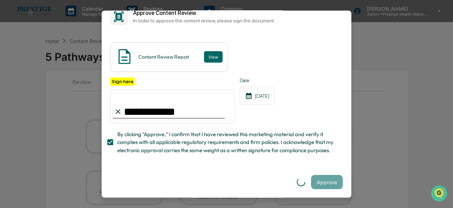
scroll to position [0, 0]
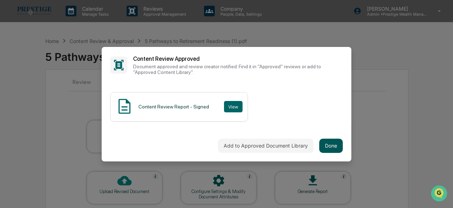
click at [322, 146] on button "Done" at bounding box center [331, 146] width 24 height 14
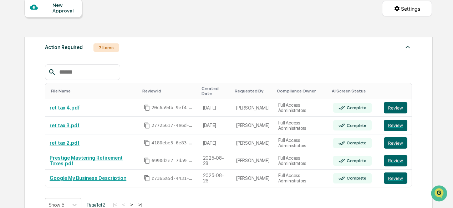
scroll to position [107, 0]
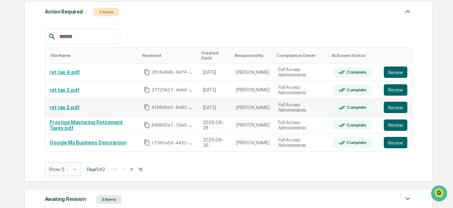
click at [66, 105] on link "ret tax 2.pdf" at bounding box center [65, 108] width 30 height 6
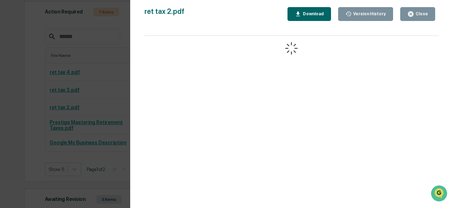
click at [127, 46] on div "Version History 09/02/2025, 05:16 PM Alexandria Moore ret tax 2.pdf Close Versi…" at bounding box center [226, 104] width 453 height 208
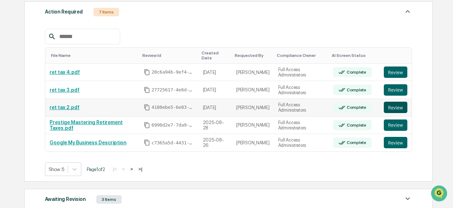
click at [394, 105] on button "Review" at bounding box center [395, 107] width 24 height 11
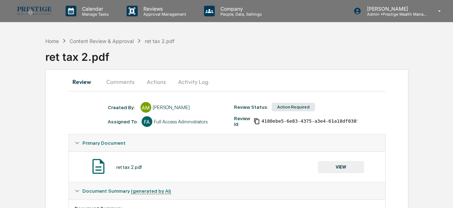
click at [156, 80] on button "Actions" at bounding box center [156, 81] width 32 height 17
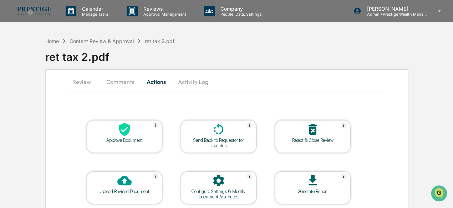
click at [217, 134] on icon at bounding box center [218, 128] width 10 height 11
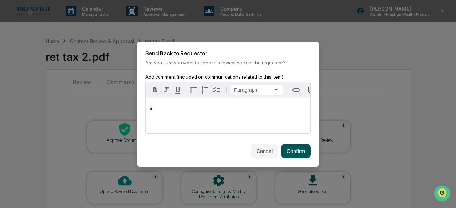
click at [305, 157] on button "Confirm" at bounding box center [296, 151] width 30 height 14
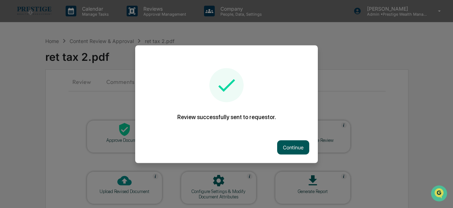
click at [285, 146] on button "Continue" at bounding box center [293, 147] width 32 height 14
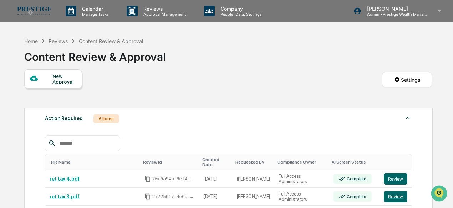
scroll to position [71, 0]
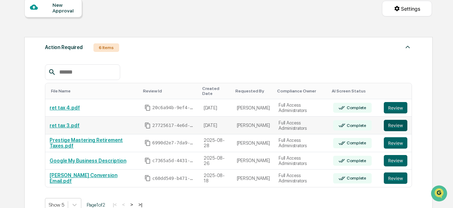
click at [399, 120] on button "Review" at bounding box center [395, 125] width 24 height 11
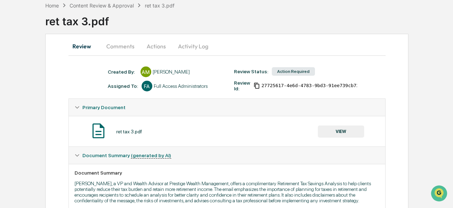
click at [154, 42] on button "Actions" at bounding box center [156, 46] width 32 height 17
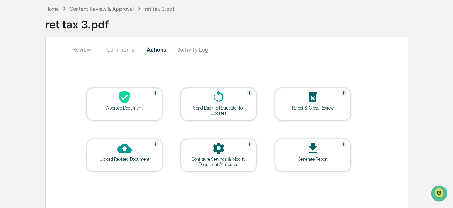
click at [203, 97] on div at bounding box center [218, 97] width 71 height 15
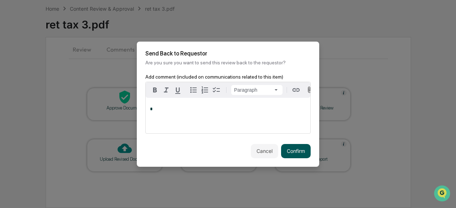
click at [291, 153] on button "Confirm" at bounding box center [296, 151] width 30 height 14
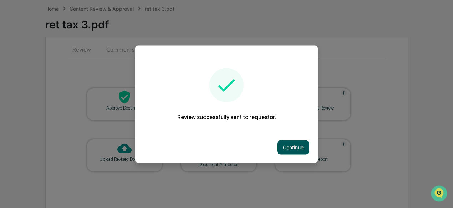
click at [290, 145] on button "Continue" at bounding box center [293, 147] width 32 height 14
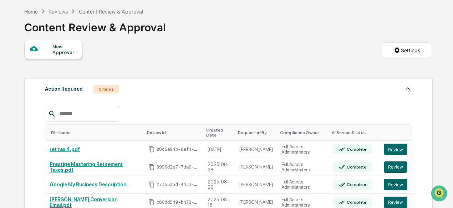
scroll to position [71, 0]
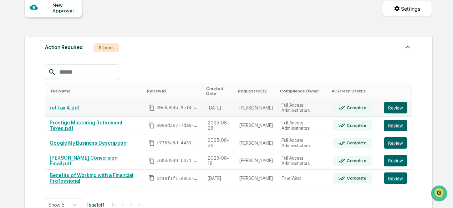
click at [384, 102] on td "Review" at bounding box center [395, 108] width 32 height 18
click at [403, 105] on button "Review" at bounding box center [395, 107] width 24 height 11
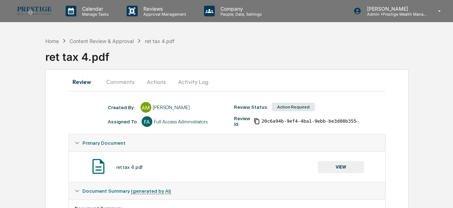
click at [157, 81] on button "Actions" at bounding box center [156, 81] width 32 height 17
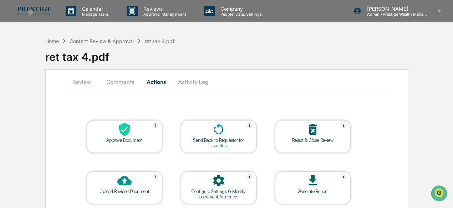
click at [236, 136] on div at bounding box center [218, 130] width 71 height 15
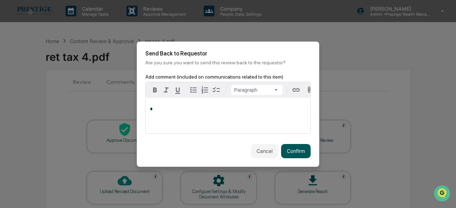
click at [289, 150] on button "Confirm" at bounding box center [296, 151] width 30 height 14
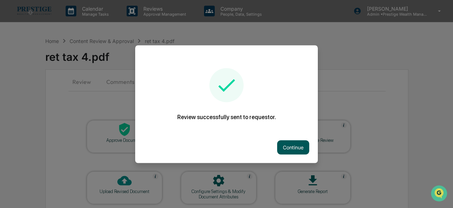
click at [286, 147] on button "Continue" at bounding box center [293, 147] width 32 height 14
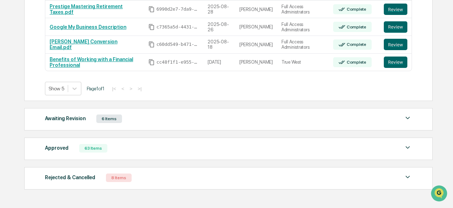
scroll to position [178, 0]
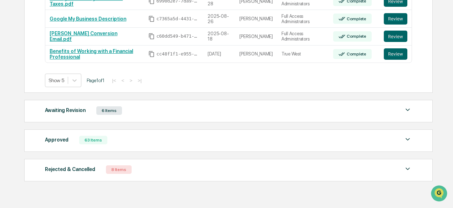
click at [408, 106] on img at bounding box center [407, 110] width 9 height 9
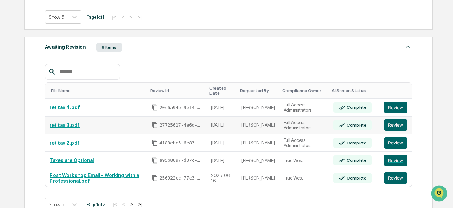
scroll to position [249, 0]
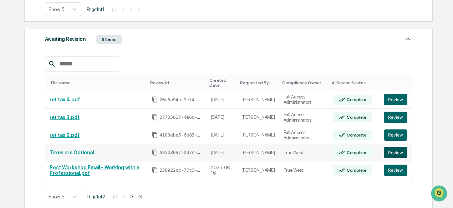
click at [402, 148] on button "Review" at bounding box center [395, 152] width 24 height 11
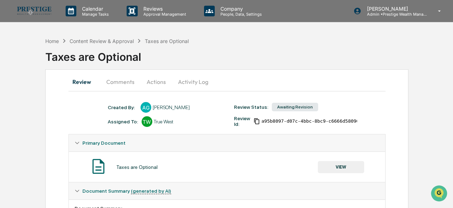
click at [160, 83] on button "Actions" at bounding box center [156, 81] width 32 height 17
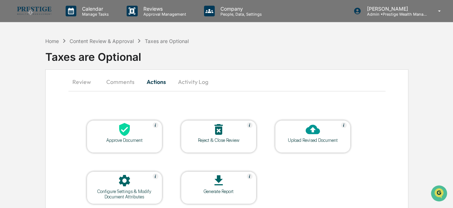
click at [138, 131] on div at bounding box center [124, 130] width 71 height 15
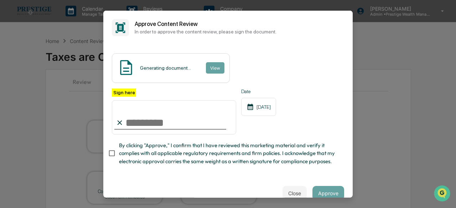
click at [144, 118] on input "Sign here" at bounding box center [174, 117] width 124 height 34
type input "**********"
click at [127, 157] on span "By clicking "Approve," I confirm that I have reviewed this marketing material a…" at bounding box center [228, 154] width 219 height 24
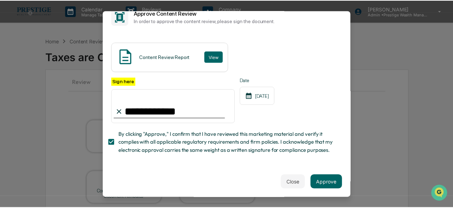
scroll to position [21, 0]
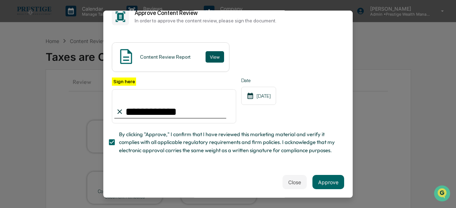
click at [212, 51] on button "View" at bounding box center [215, 56] width 19 height 11
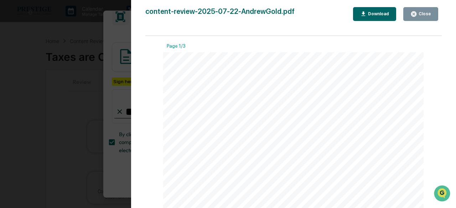
click at [414, 15] on icon "button" at bounding box center [413, 13] width 5 height 5
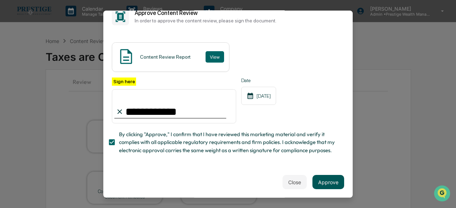
click at [327, 177] on button "Approve" at bounding box center [328, 182] width 32 height 14
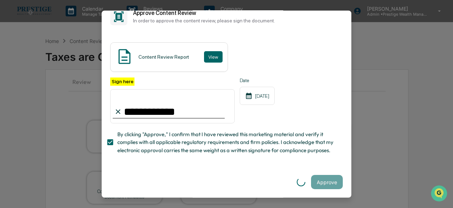
scroll to position [0, 0]
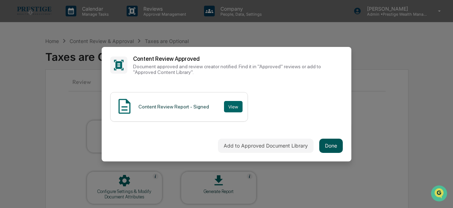
click at [335, 143] on button "Done" at bounding box center [331, 146] width 24 height 14
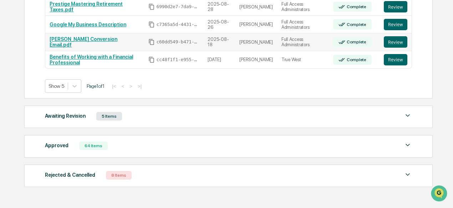
scroll to position [178, 0]
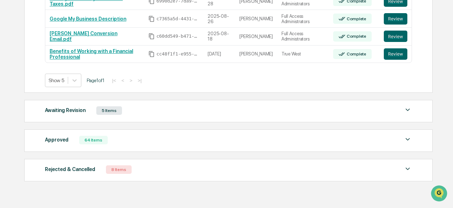
click at [211, 113] on div "Awaiting Revision 5 Items File Name Review Id Created Date Requested By Complia…" at bounding box center [228, 111] width 408 height 22
click at [404, 101] on div "Awaiting Revision 5 Items File Name Review Id Created Date Requested By Complia…" at bounding box center [228, 111] width 408 height 22
click at [407, 106] on img at bounding box center [407, 110] width 9 height 9
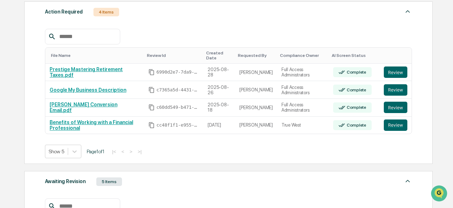
scroll to position [107, 0]
click at [390, 122] on button "Review" at bounding box center [395, 125] width 24 height 11
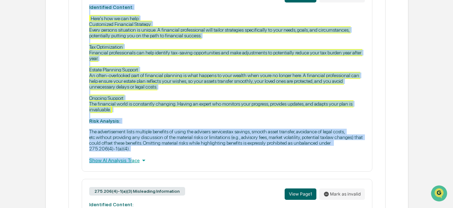
scroll to position [392, 0]
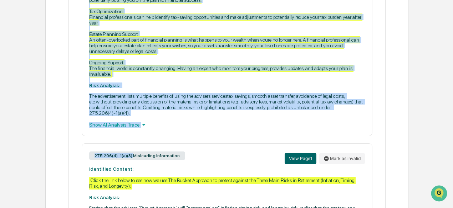
drag, startPoint x: 86, startPoint y: 151, endPoint x: 134, endPoint y: 160, distance: 49.2
click at [133, 161] on div "275.206(4)-1(a)(4) Unbalanced Benefits View Page 1 Mark as invalid Identified C…" at bounding box center [226, 95] width 305 height 298
click at [181, 136] on div "275.206(4)-1(a)(4) Unbalanced Benefits View Page 1 Mark as invalid Identified C…" at bounding box center [227, 41] width 290 height 191
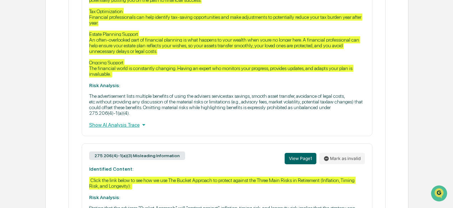
click at [136, 129] on div "Show AI Analysis Trace" at bounding box center [226, 125] width 275 height 8
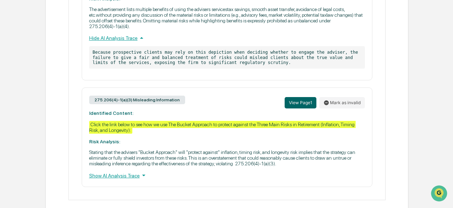
scroll to position [499, 0]
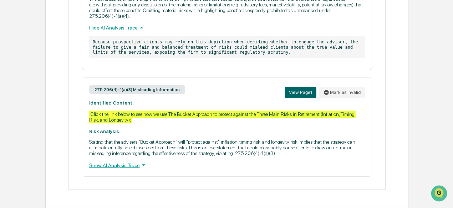
click at [136, 166] on div "Show AI Analysis Trace" at bounding box center [226, 165] width 275 height 8
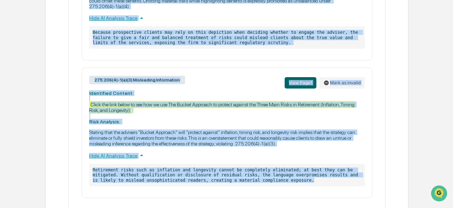
drag, startPoint x: 89, startPoint y: 44, endPoint x: 261, endPoint y: 195, distance: 229.0
click at [261, 195] on div "275.206(4)-1(a)(4) Unbalanced Benefits View Page 1 Mark as invalid Identified C…" at bounding box center [226, 19] width 305 height 360
copy div "Identified Content: Here's how we can help: Customized Financial Strategy Every…"
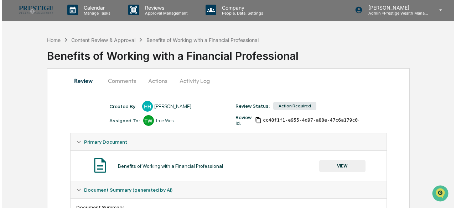
scroll to position [0, 0]
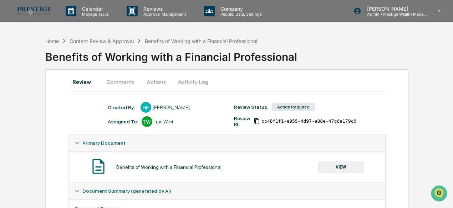
click at [162, 82] on button "Actions" at bounding box center [156, 81] width 32 height 17
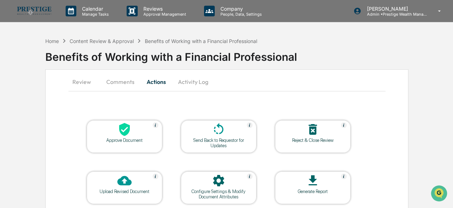
click at [226, 130] on div at bounding box center [218, 130] width 71 height 15
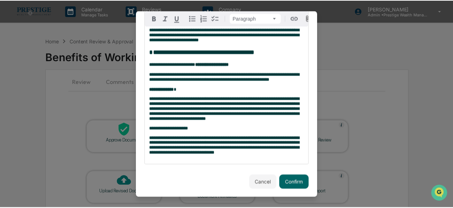
scroll to position [246, 0]
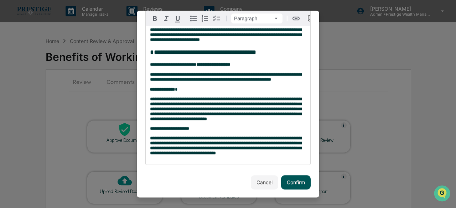
click at [295, 183] on button "Confirm" at bounding box center [296, 182] width 30 height 14
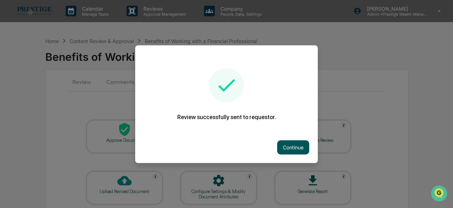
click at [282, 146] on button "Continue" at bounding box center [293, 147] width 32 height 14
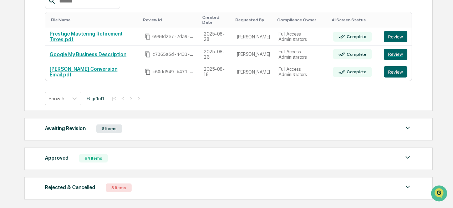
scroll to position [175, 0]
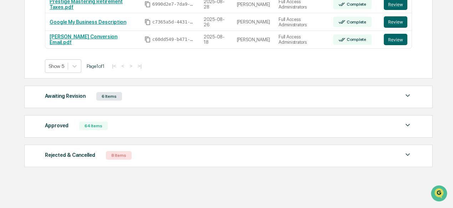
click at [191, 93] on div "Awaiting Revision 6 Items" at bounding box center [228, 97] width 367 height 10
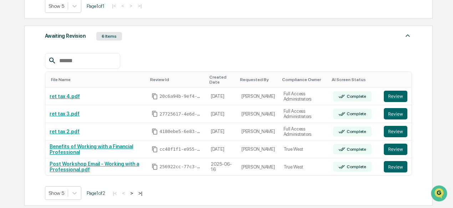
scroll to position [246, 0]
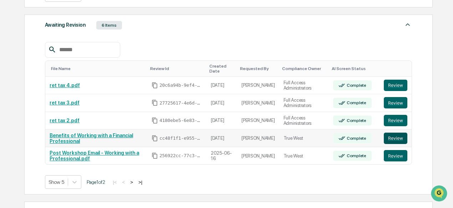
click at [391, 134] on button "Review" at bounding box center [395, 138] width 24 height 11
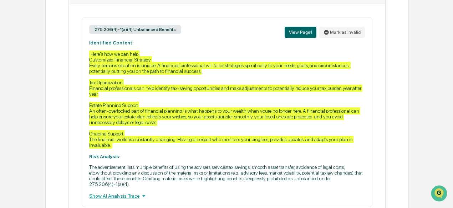
scroll to position [392, 0]
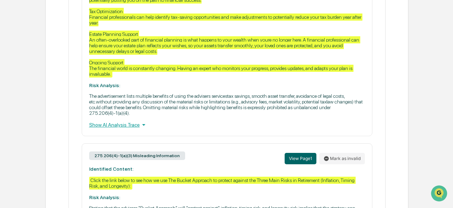
click at [129, 129] on div "Show AI Analysis Trace" at bounding box center [226, 125] width 275 height 8
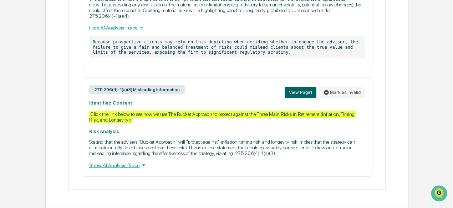
scroll to position [500, 0]
click at [135, 166] on div "Show AI Analysis Trace" at bounding box center [226, 165] width 275 height 8
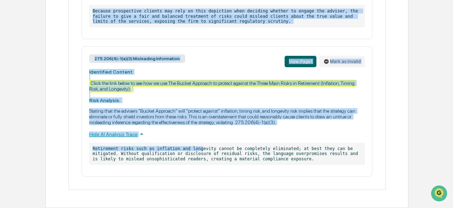
scroll to position [532, 0]
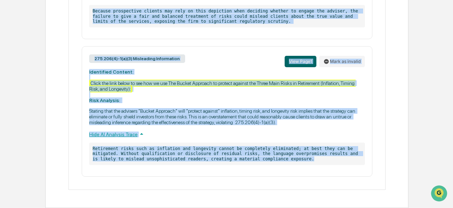
drag, startPoint x: 87, startPoint y: 79, endPoint x: 251, endPoint y: 160, distance: 182.8
copy div "275.206(4)-1(a)(4) Unbalanced Benefits View Page 1 Mark as invalid Identified C…"
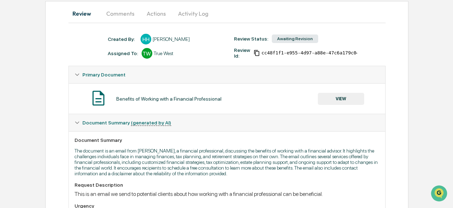
scroll to position [0, 0]
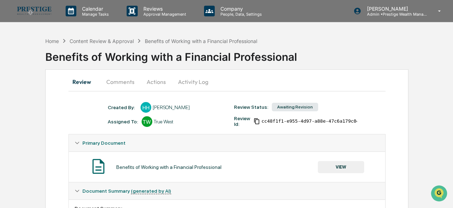
click at [153, 83] on button "Actions" at bounding box center [156, 81] width 32 height 17
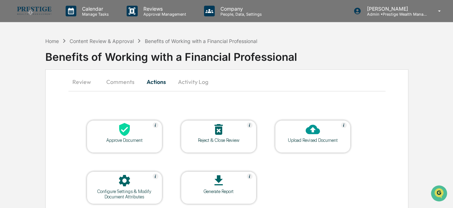
click at [118, 82] on button "Comments" at bounding box center [120, 81] width 40 height 17
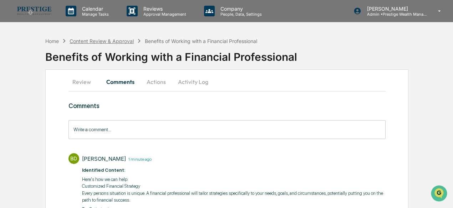
click at [114, 38] on div "Content Review & Approval" at bounding box center [101, 41] width 64 height 6
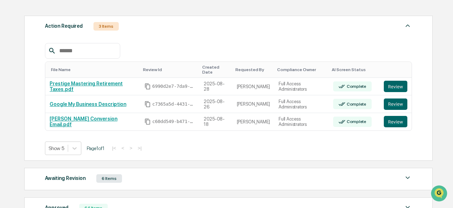
scroll to position [107, 0]
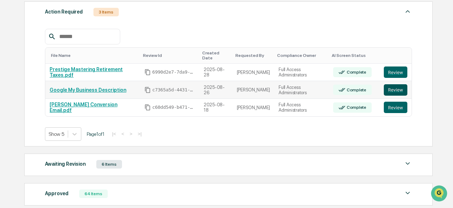
click at [402, 86] on button "Review" at bounding box center [395, 89] width 24 height 11
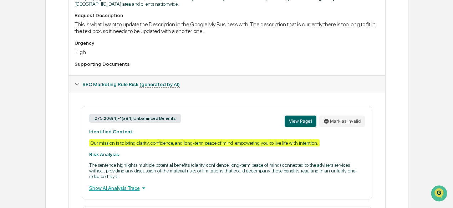
scroll to position [285, 0]
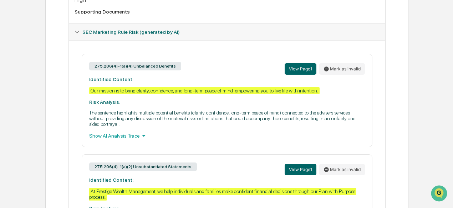
click at [140, 140] on icon at bounding box center [144, 136] width 8 height 8
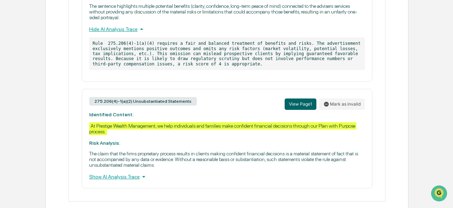
scroll to position [411, 0]
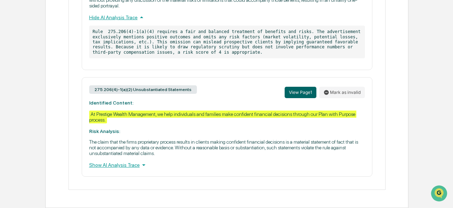
click at [133, 167] on div "Show AI Analysis Trace" at bounding box center [226, 165] width 275 height 8
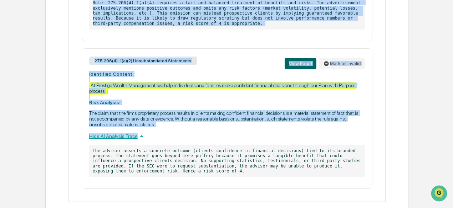
scroll to position [452, 0]
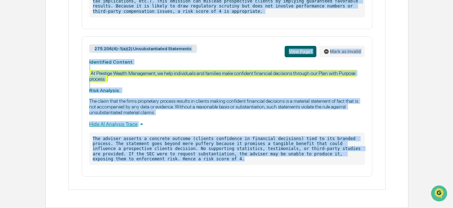
drag, startPoint x: 86, startPoint y: 56, endPoint x: 146, endPoint y: 161, distance: 120.5
click at [146, 161] on div "275.206(4)-1(a)(4) Unbalanced Benefits View Page 1 Mark as invalid Identified C…" at bounding box center [226, 35] width 305 height 283
copy div "Identified Content: Our mission is to bring clarity, confidence, and long-term …"
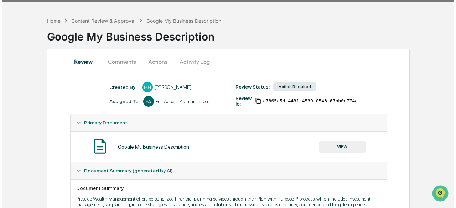
scroll to position [0, 0]
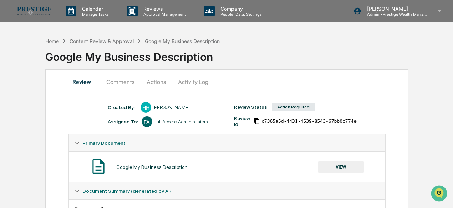
click at [159, 81] on button "Actions" at bounding box center [156, 81] width 32 height 17
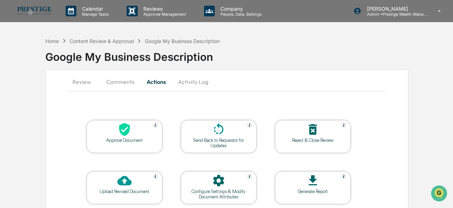
click at [211, 126] on div at bounding box center [218, 130] width 71 height 15
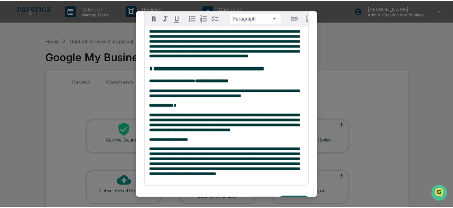
scroll to position [158, 0]
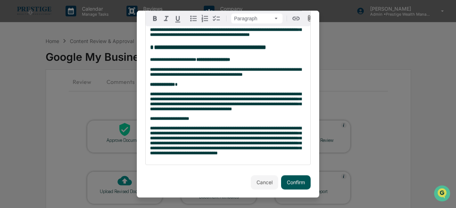
click at [291, 182] on button "Confirm" at bounding box center [296, 182] width 30 height 14
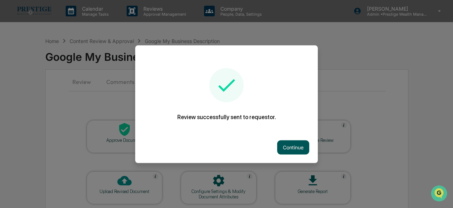
click at [302, 144] on button "Continue" at bounding box center [293, 147] width 32 height 14
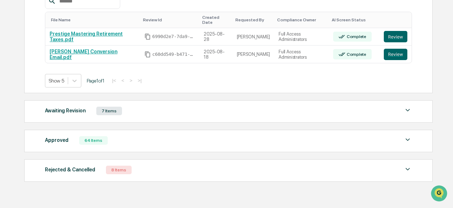
scroll to position [36, 0]
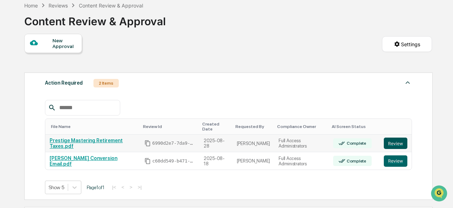
click at [393, 138] on button "Review" at bounding box center [395, 143] width 24 height 11
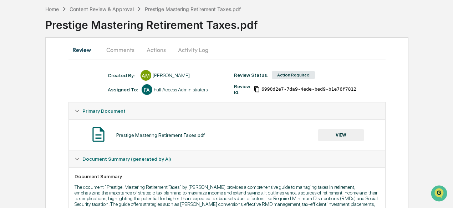
scroll to position [36, 0]
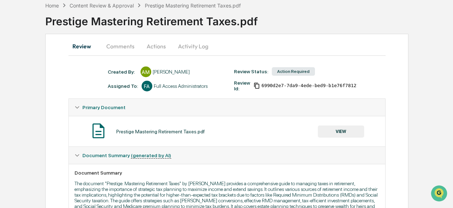
click at [159, 49] on button "Actions" at bounding box center [156, 46] width 32 height 17
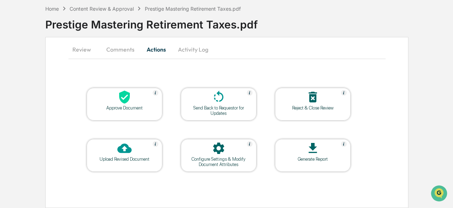
scroll to position [32, 0]
click at [208, 94] on div at bounding box center [218, 97] width 71 height 15
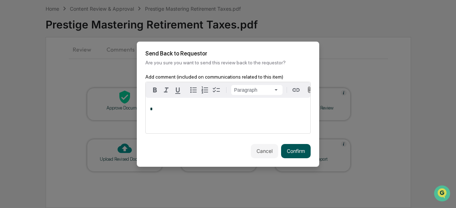
click at [292, 153] on button "Confirm" at bounding box center [296, 151] width 30 height 14
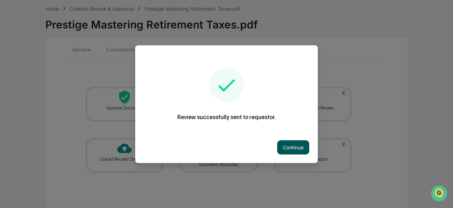
click at [290, 147] on button "Continue" at bounding box center [293, 147] width 32 height 14
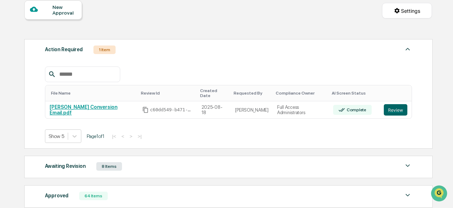
scroll to position [71, 0]
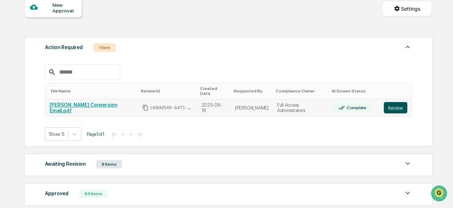
click at [397, 103] on button "Review" at bounding box center [395, 107] width 24 height 11
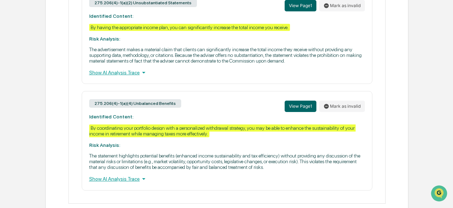
scroll to position [356, 0]
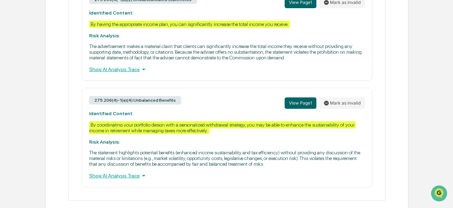
click at [136, 73] on div "Show AI Analysis Trace" at bounding box center [226, 70] width 275 height 8
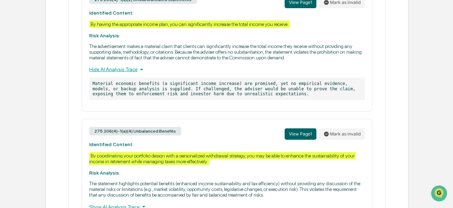
scroll to position [392, 0]
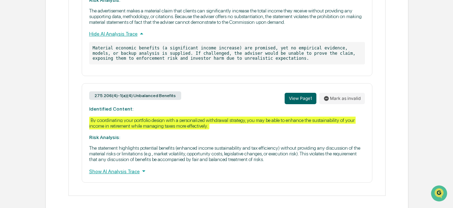
click at [131, 175] on div "Show AI Analysis Trace" at bounding box center [226, 171] width 275 height 8
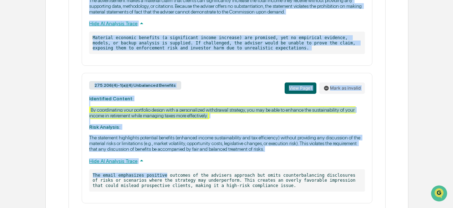
scroll to position [428, 0]
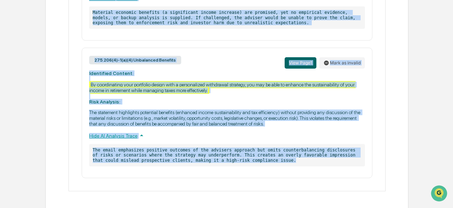
drag, startPoint x: 88, startPoint y: 124, endPoint x: 237, endPoint y: 169, distance: 155.2
click at [237, 169] on div "275.206(4)-1(a)(2) Unsubstantiated Statements View Page 1 Mark as invalid Ident…" at bounding box center [226, 47] width 305 height 263
copy div "Identified Content: By having the appropriate income plan, you can significantl…"
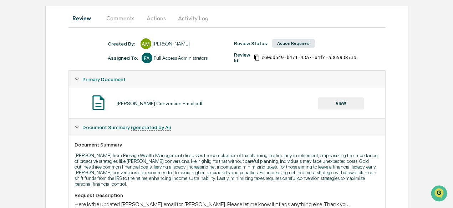
scroll to position [71, 0]
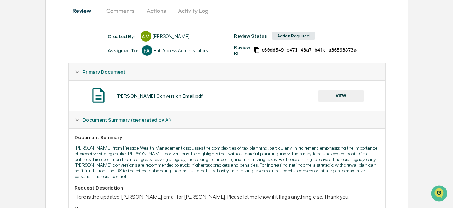
click at [156, 11] on button "Actions" at bounding box center [156, 10] width 32 height 17
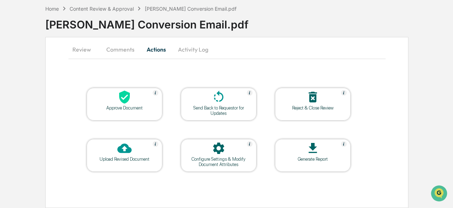
click at [220, 98] on icon at bounding box center [218, 97] width 14 height 14
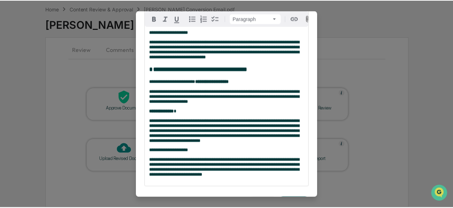
scroll to position [153, 0]
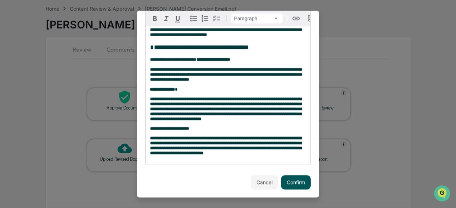
click at [298, 186] on button "Confirm" at bounding box center [296, 182] width 30 height 14
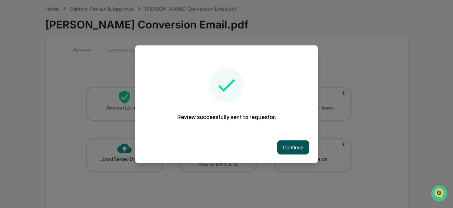
click at [289, 148] on button "Continue" at bounding box center [293, 147] width 32 height 14
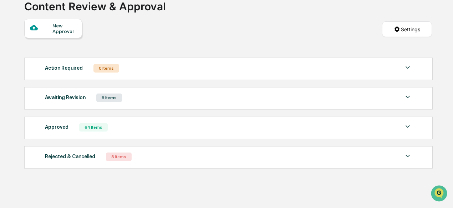
scroll to position [57, 0]
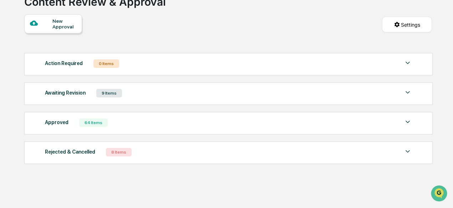
click at [196, 148] on div "Rejected & Cancelled 8 Items" at bounding box center [228, 153] width 367 height 10
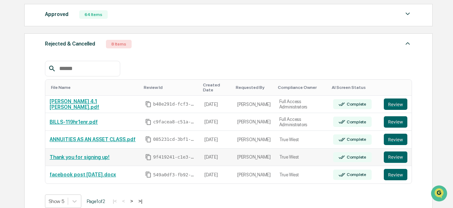
scroll to position [0, 0]
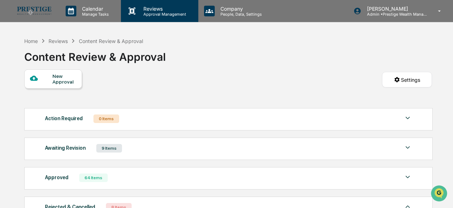
click at [149, 14] on p "Approval Management" at bounding box center [164, 14] width 52 height 5
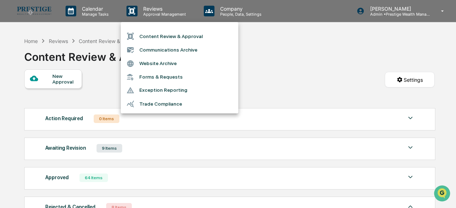
click at [30, 10] on div at bounding box center [228, 104] width 456 height 208
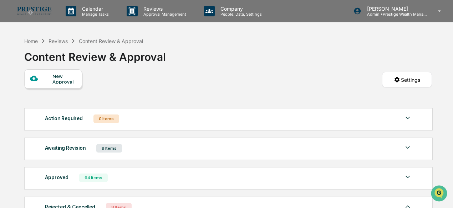
click at [141, 72] on div "New Approval Settings" at bounding box center [227, 86] width 407 height 35
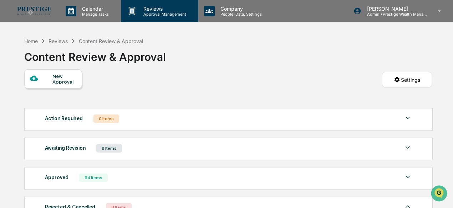
click at [165, 13] on p "Approval Management" at bounding box center [164, 14] width 52 height 5
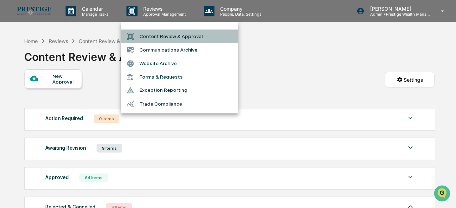
click at [169, 36] on li "Content Review & Approval" at bounding box center [180, 37] width 118 height 14
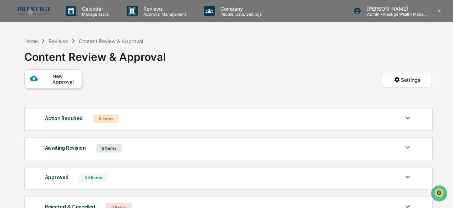
scroll to position [57, 0]
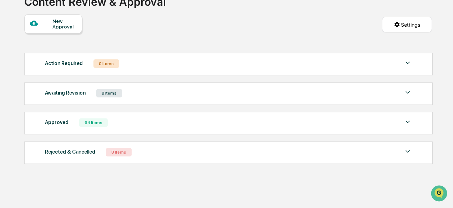
click at [191, 92] on div "Awaiting Revision 9 Items" at bounding box center [228, 93] width 367 height 10
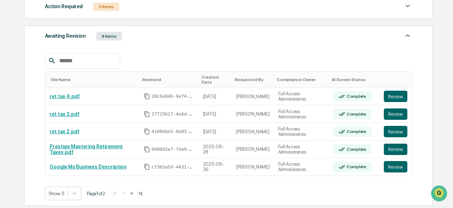
scroll to position [128, 0]
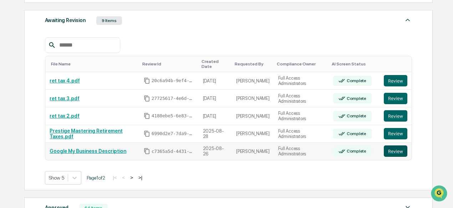
click at [399, 149] on button "Review" at bounding box center [395, 151] width 24 height 11
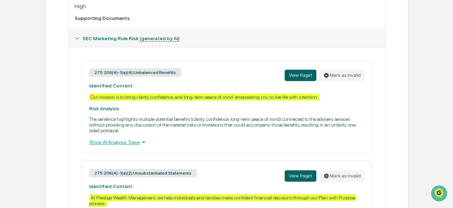
scroll to position [285, 0]
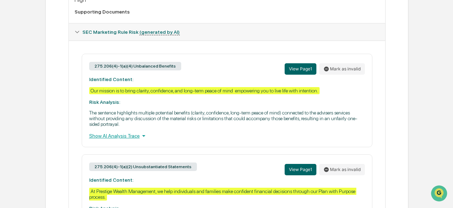
click at [132, 140] on div "Show AI Analysis Trace" at bounding box center [226, 136] width 275 height 8
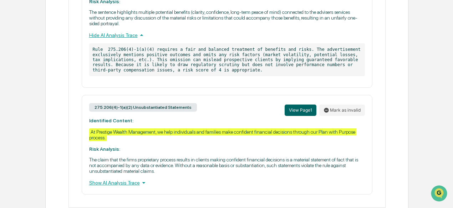
scroll to position [411, 0]
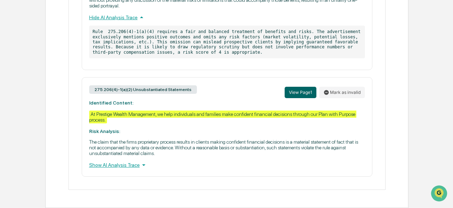
click at [114, 167] on div "Show AI Analysis Trace" at bounding box center [226, 165] width 275 height 8
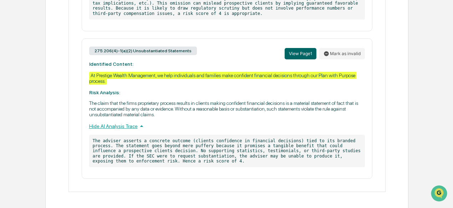
scroll to position [452, 0]
